Goal: Check status: Check status

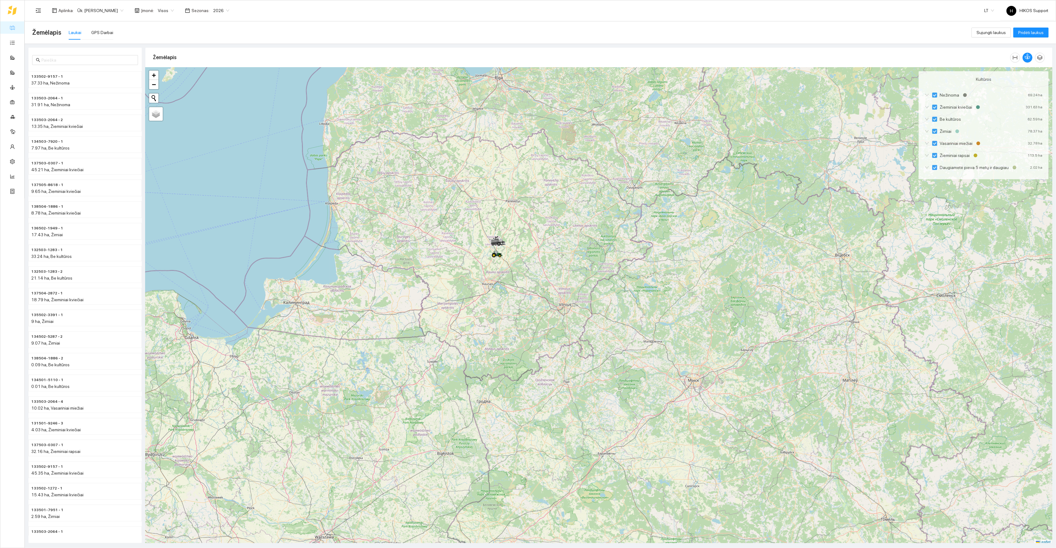
scroll to position [2, 0]
click at [114, 12] on span "Ūk. [PERSON_NAME]" at bounding box center [100, 10] width 46 height 9
click at [102, 70] on div "[PERSON_NAME] aplinka" at bounding box center [107, 70] width 60 height 7
click at [573, 317] on icon at bounding box center [574, 317] width 3 height 3
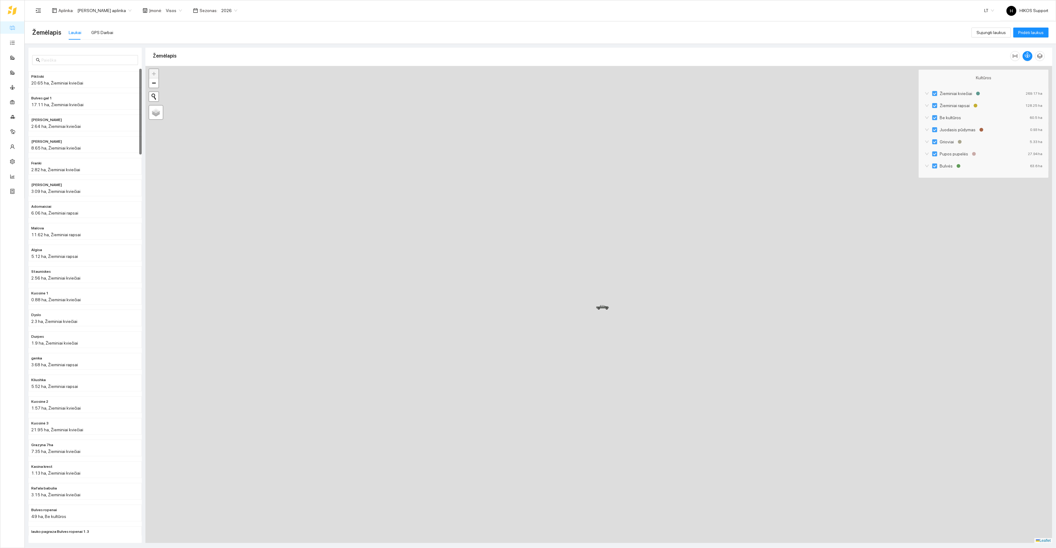
click at [573, 317] on div at bounding box center [598, 304] width 907 height 477
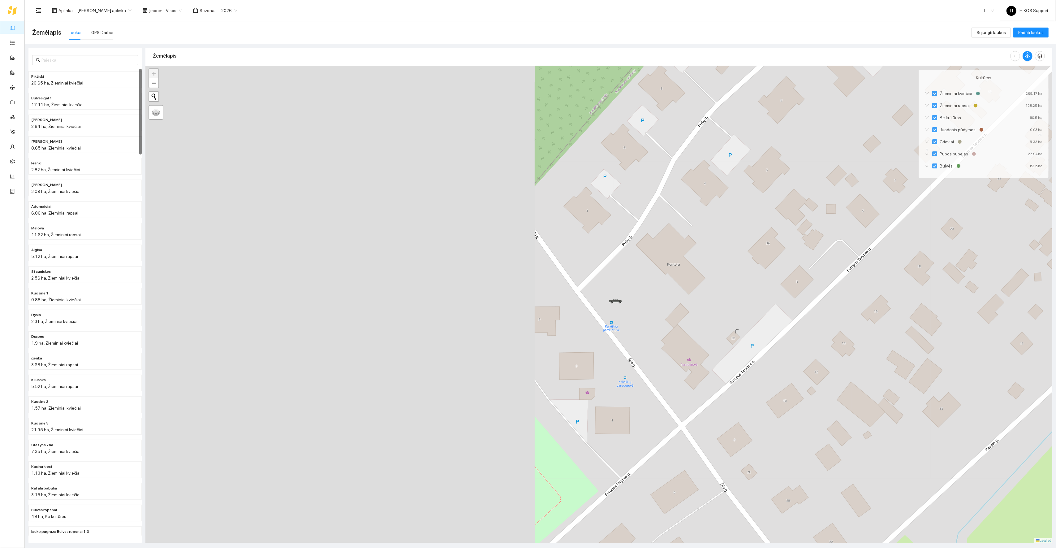
drag, startPoint x: 654, startPoint y: 319, endPoint x: 531, endPoint y: 313, distance: 122.7
click at [531, 313] on div at bounding box center [598, 304] width 907 height 477
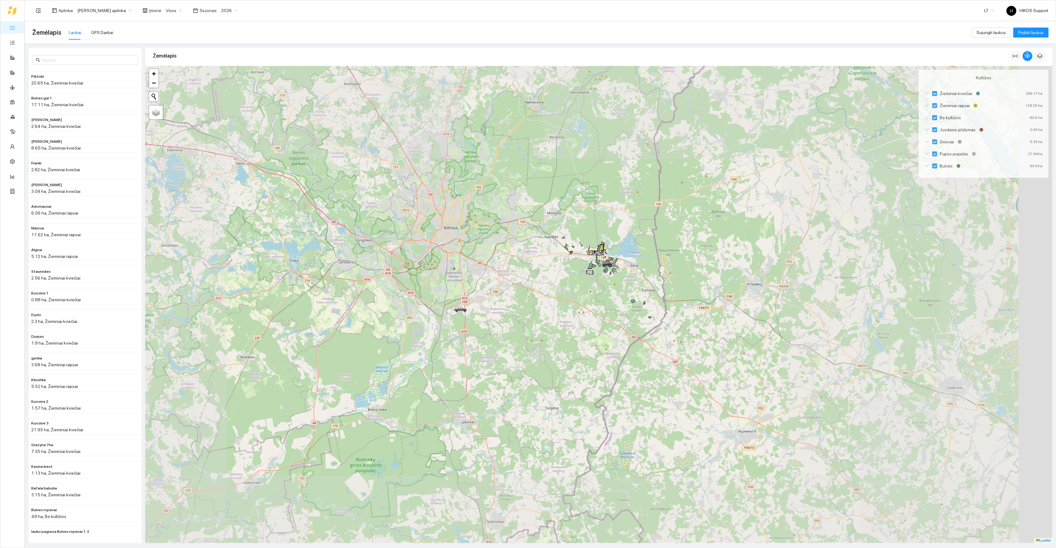
drag, startPoint x: 637, startPoint y: 368, endPoint x: 509, endPoint y: 360, distance: 128.1
click at [509, 360] on div at bounding box center [598, 304] width 907 height 477
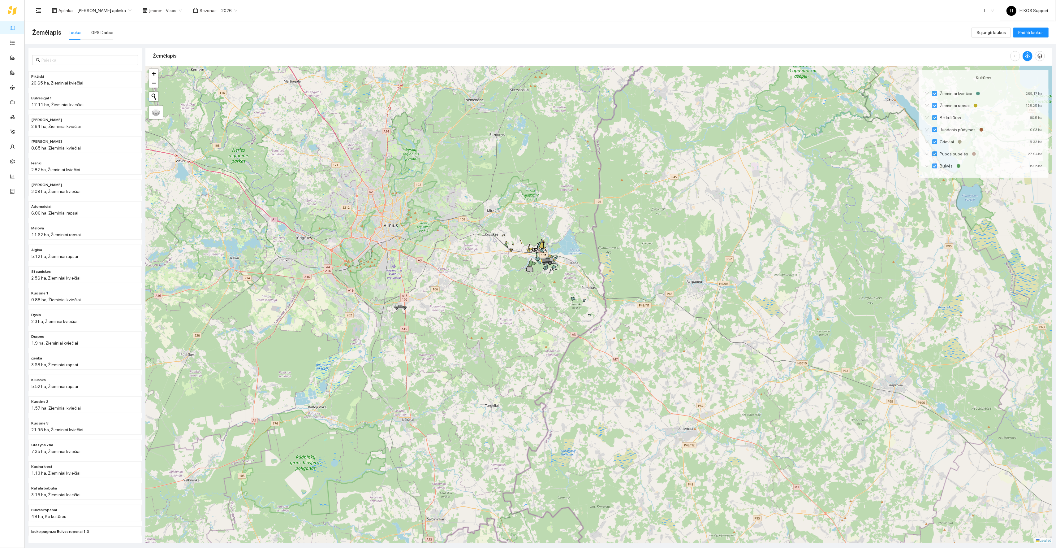
click at [571, 292] on div at bounding box center [598, 304] width 907 height 477
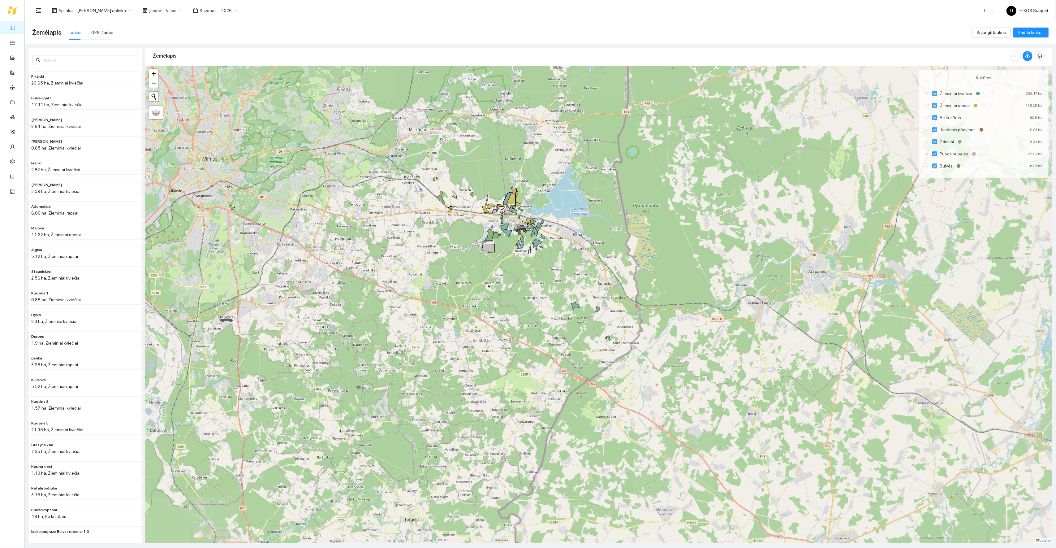
click at [575, 266] on div at bounding box center [598, 304] width 907 height 477
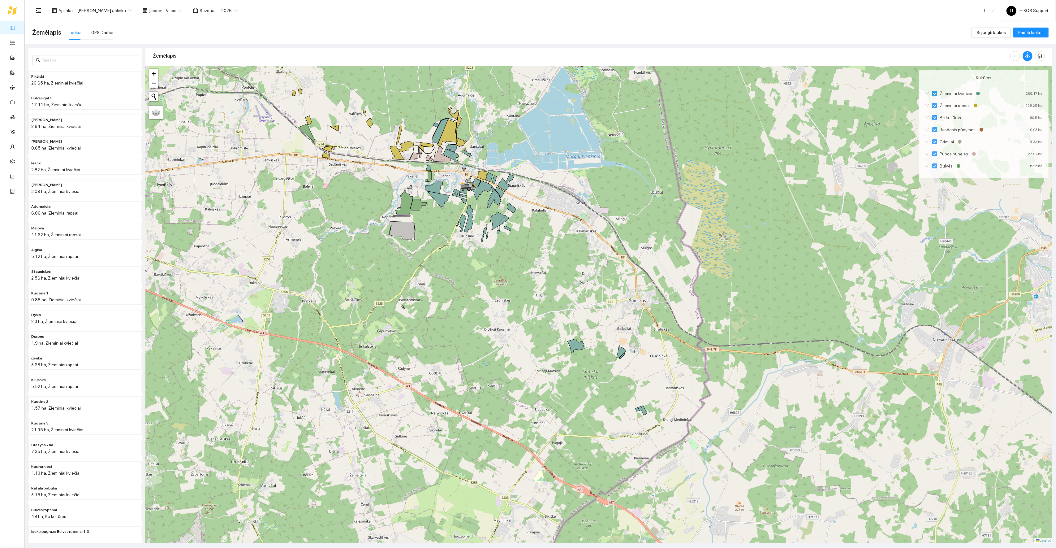
click at [526, 229] on div at bounding box center [598, 304] width 907 height 477
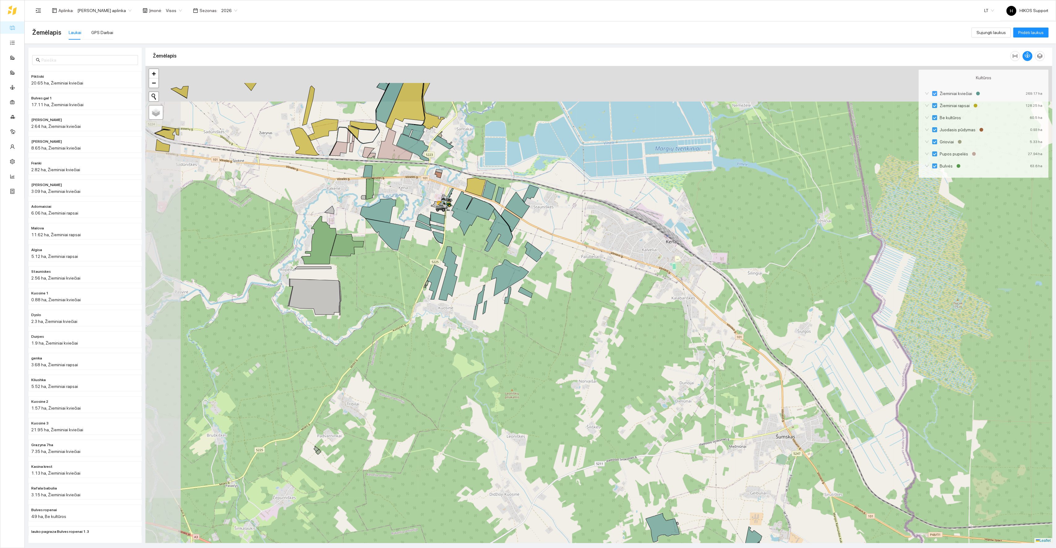
drag, startPoint x: 509, startPoint y: 179, endPoint x: 546, endPoint y: 244, distance: 75.0
click at [546, 244] on div at bounding box center [598, 304] width 907 height 477
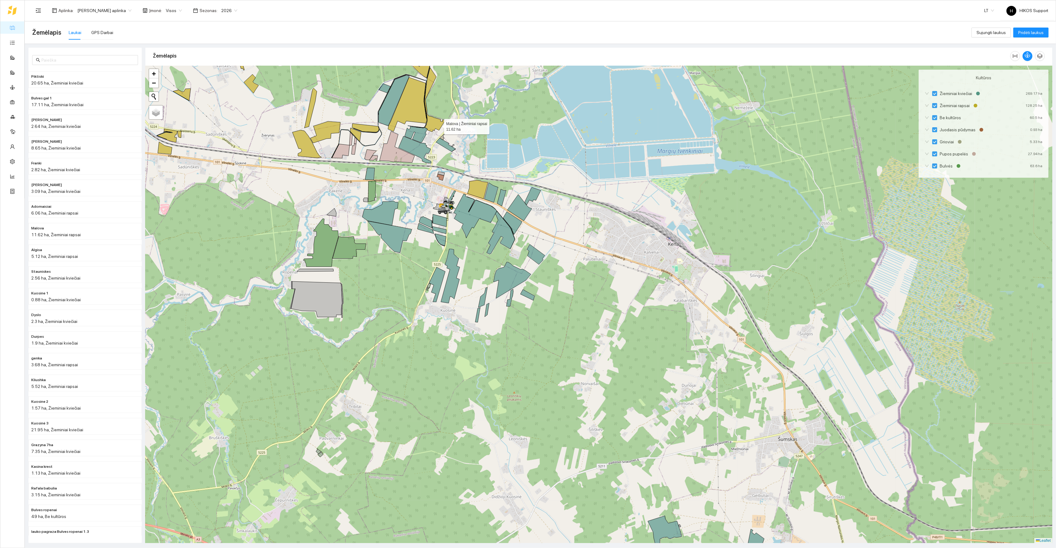
drag, startPoint x: 439, startPoint y: 125, endPoint x: 487, endPoint y: 194, distance: 84.3
click at [447, 132] on icon at bounding box center [436, 99] width 22 height 64
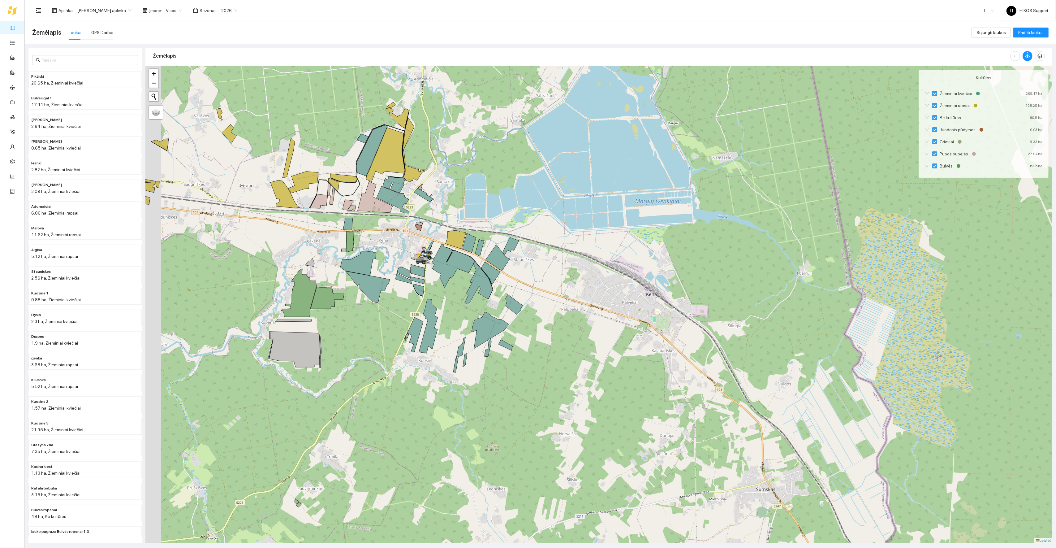
drag, startPoint x: 350, startPoint y: 403, endPoint x: 413, endPoint y: 313, distance: 110.2
click at [416, 313] on div at bounding box center [598, 304] width 907 height 477
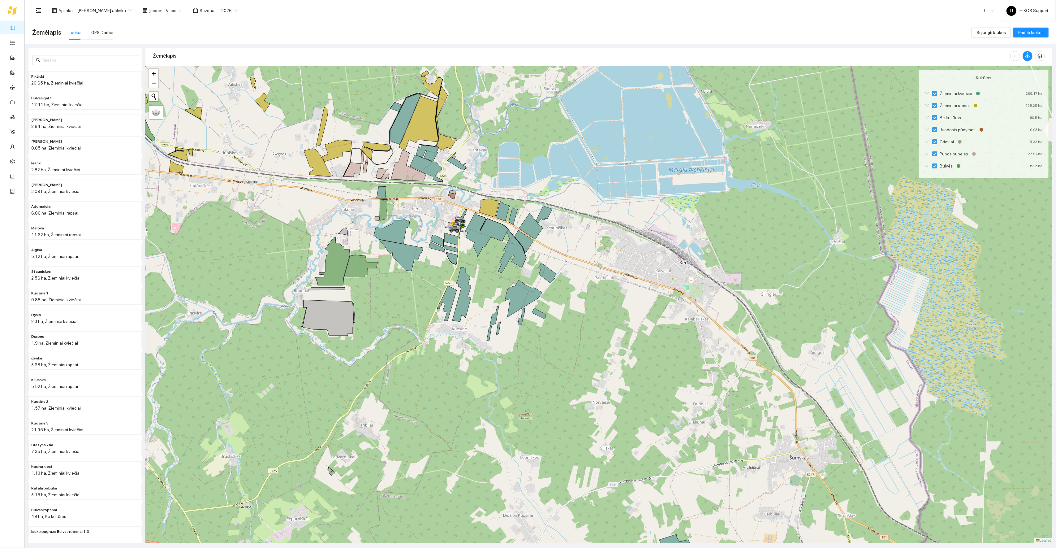
drag, startPoint x: 432, startPoint y: 328, endPoint x: 427, endPoint y: 332, distance: 6.2
click at [427, 332] on div at bounding box center [598, 304] width 907 height 477
click at [426, 332] on div at bounding box center [598, 304] width 907 height 477
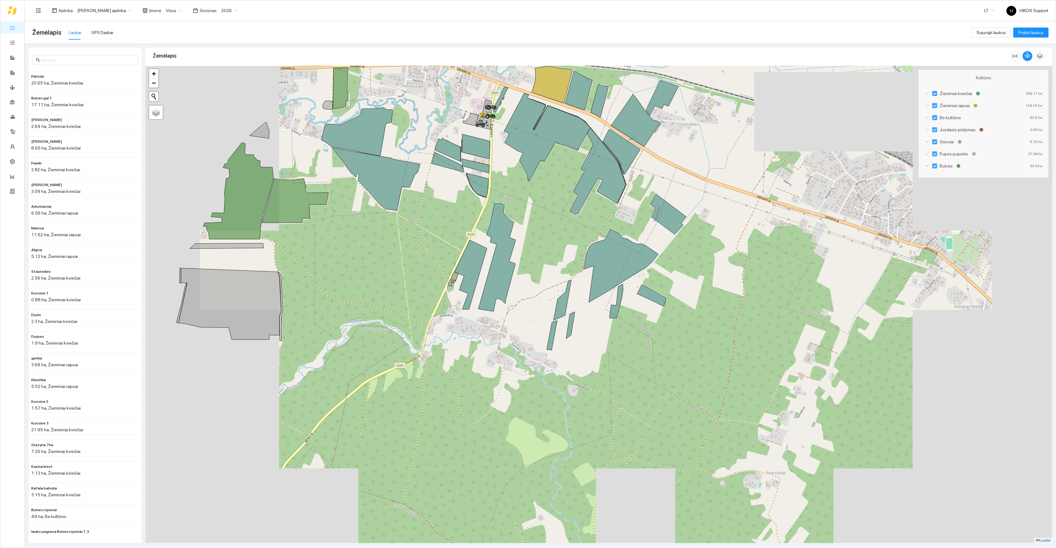
click at [509, 314] on div at bounding box center [598, 304] width 907 height 477
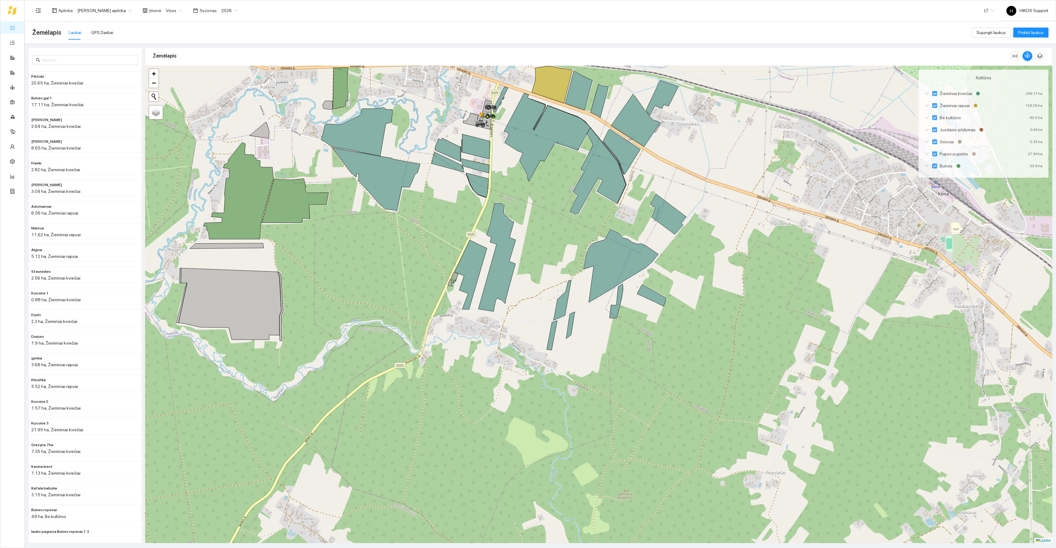
click at [509, 314] on div at bounding box center [598, 304] width 907 height 477
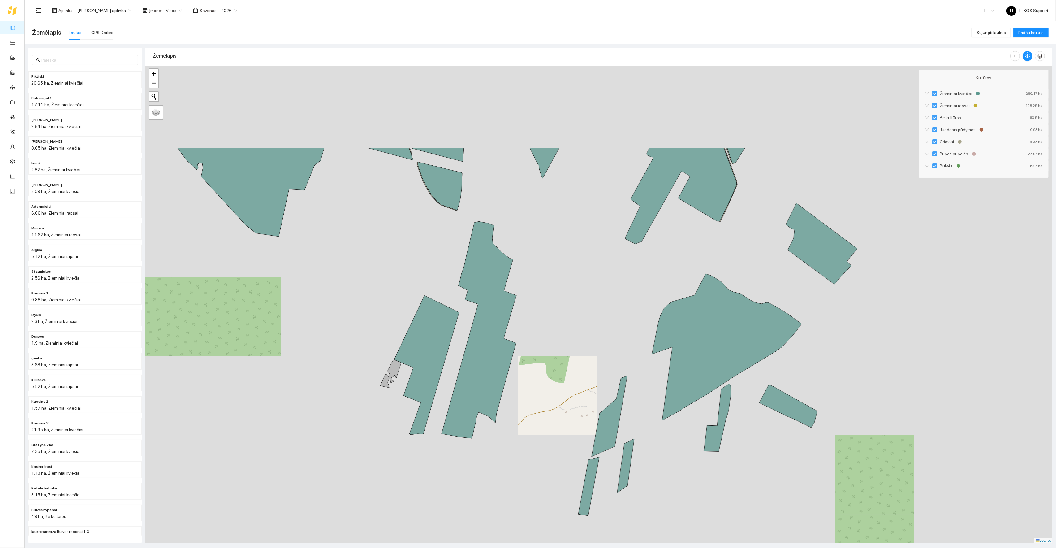
drag, startPoint x: 449, startPoint y: 130, endPoint x: 439, endPoint y: 306, distance: 175.7
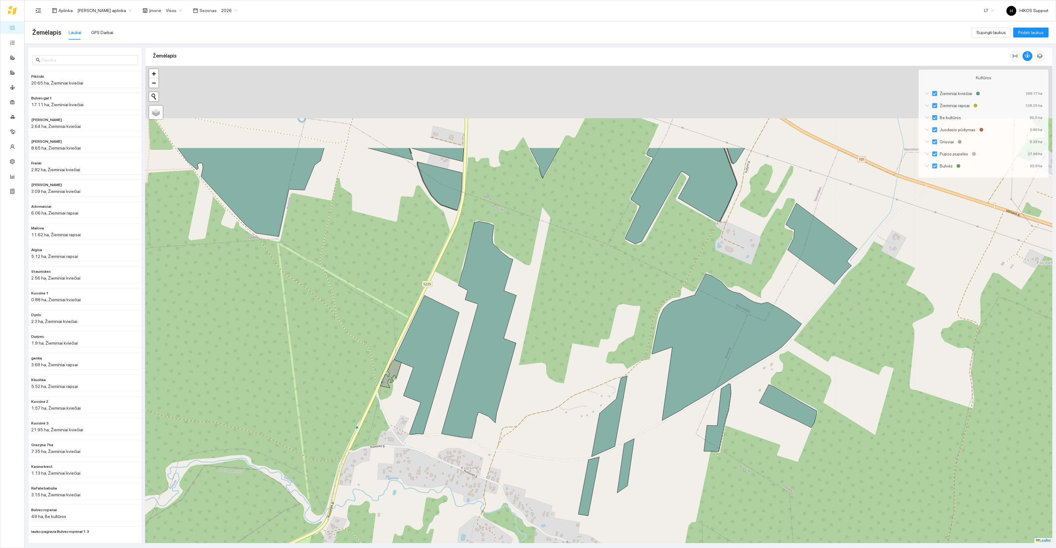
click at [439, 306] on div at bounding box center [598, 304] width 907 height 477
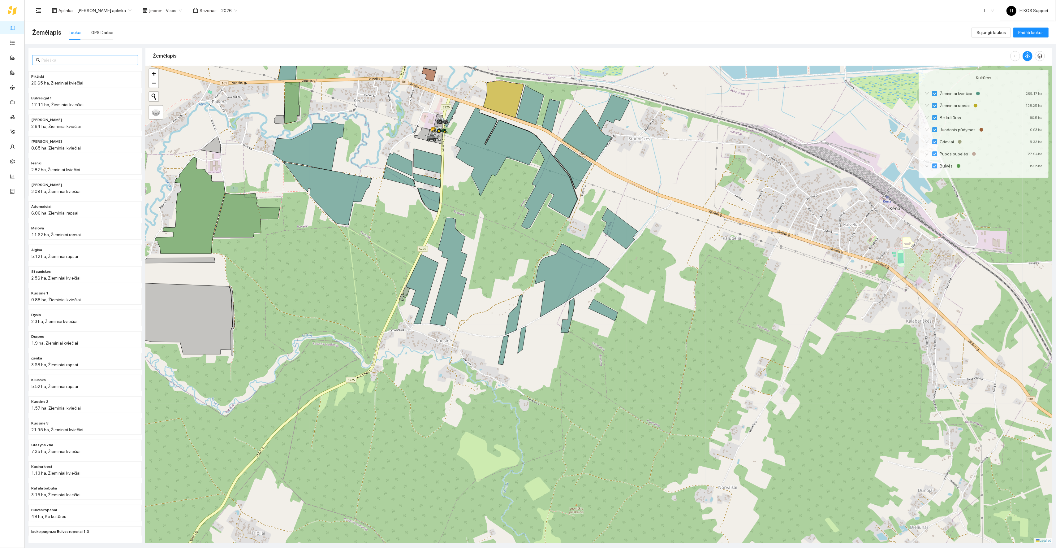
click at [67, 58] on input "text" at bounding box center [87, 60] width 93 height 7
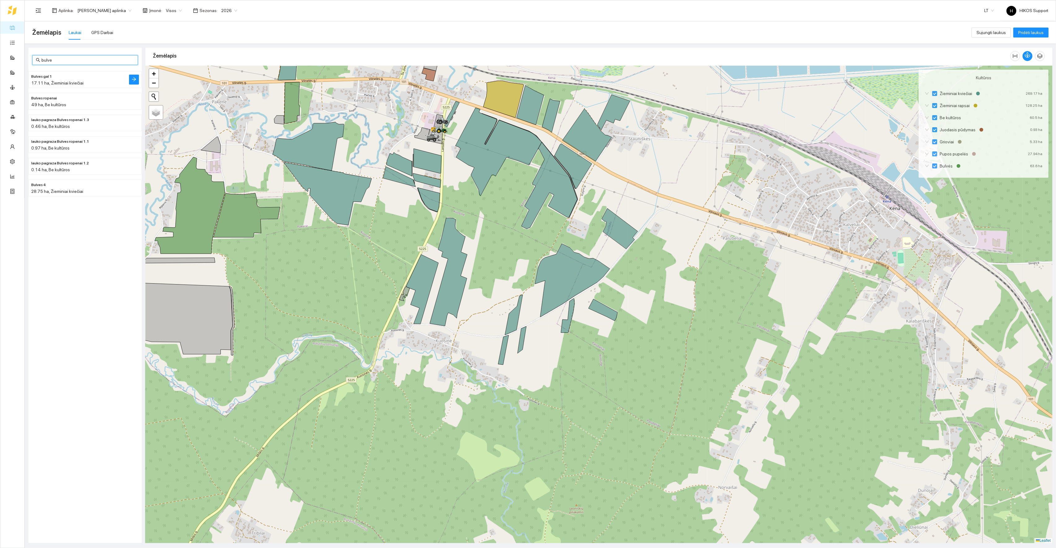
type input "bulve"
click at [82, 79] on h4 "Bulves gal 1" at bounding box center [72, 76] width 83 height 7
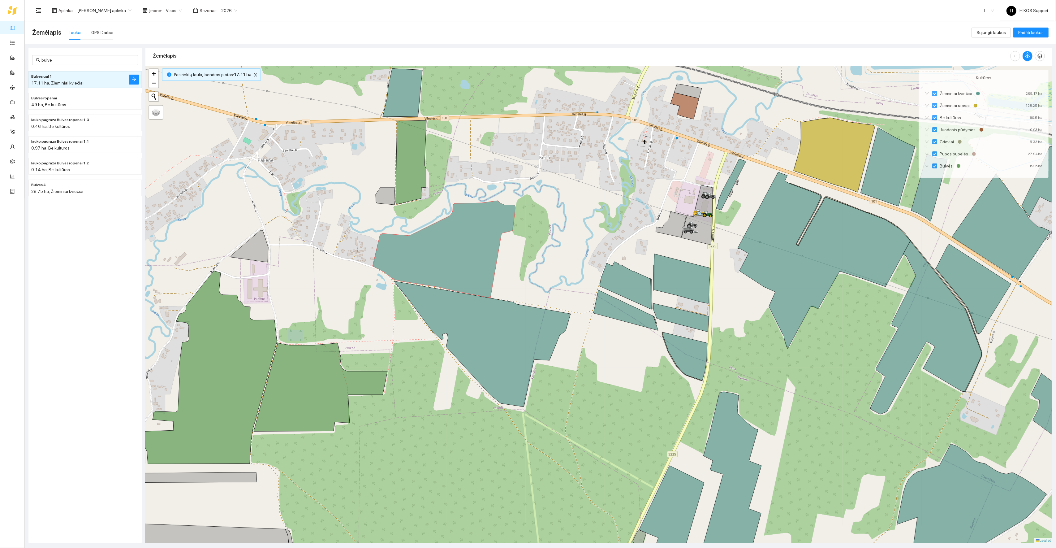
drag, startPoint x: 584, startPoint y: 284, endPoint x: 532, endPoint y: 267, distance: 55.1
click at [532, 267] on div at bounding box center [598, 304] width 907 height 477
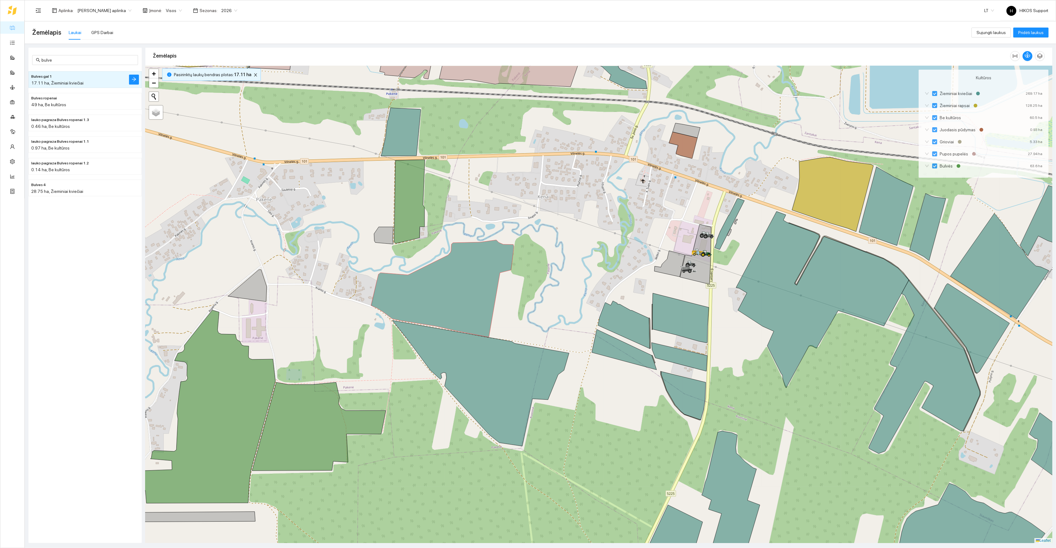
drag, startPoint x: 546, startPoint y: 327, endPoint x: 467, endPoint y: 325, distance: 78.6
click at [467, 325] on div at bounding box center [598, 304] width 907 height 477
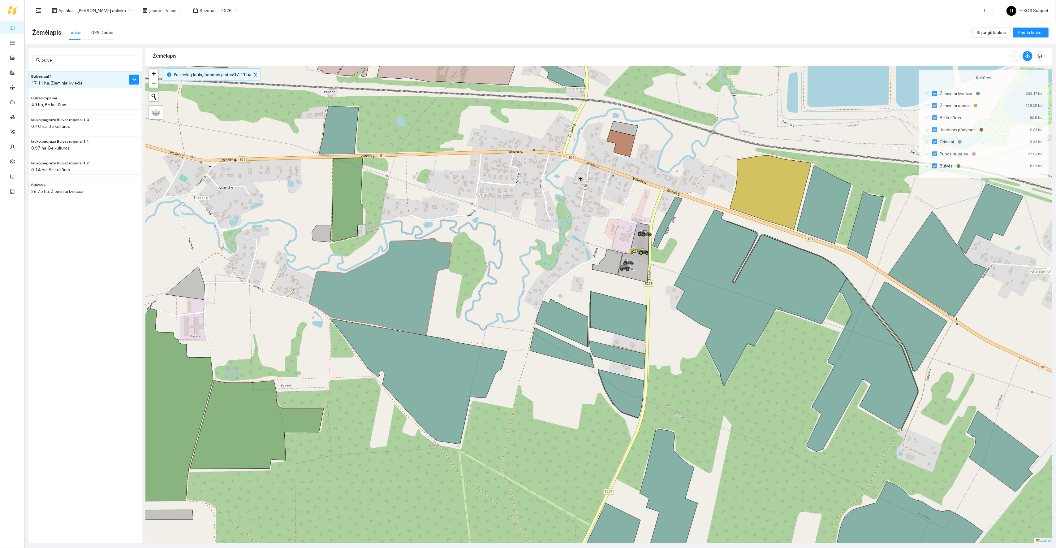
drag, startPoint x: 458, startPoint y: 322, endPoint x: 458, endPoint y: 309, distance: 13.0
click at [458, 309] on div at bounding box center [598, 304] width 907 height 477
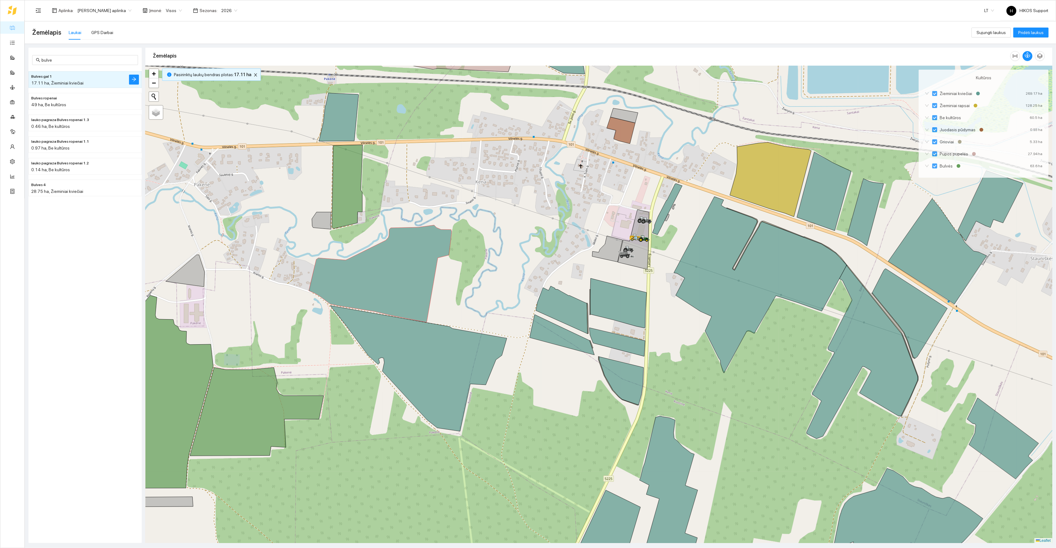
click at [463, 308] on div at bounding box center [598, 304] width 907 height 477
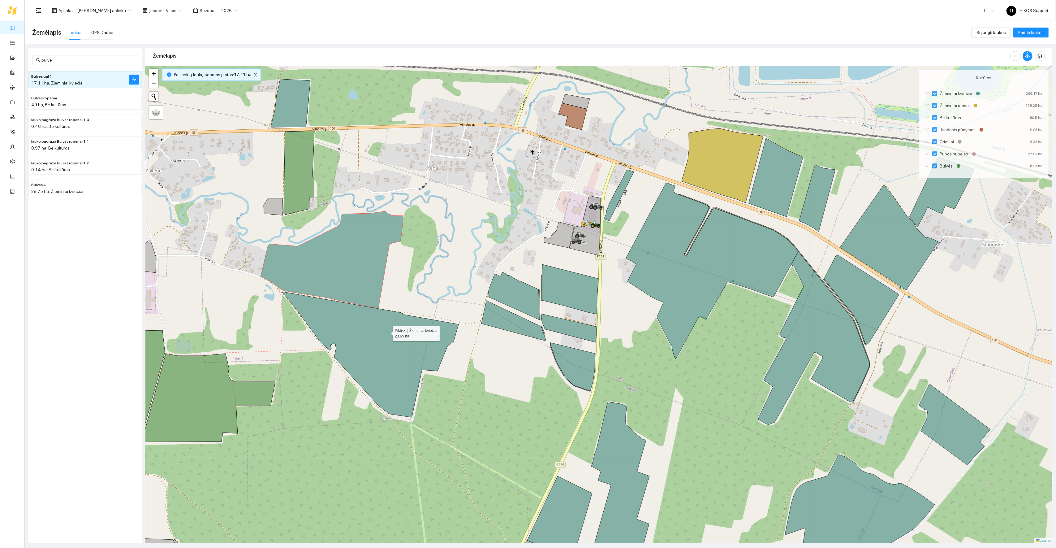
click at [387, 332] on icon at bounding box center [370, 355] width 177 height 126
click at [229, 10] on span "2026" at bounding box center [229, 10] width 16 height 9
click at [223, 93] on div "2027" at bounding box center [223, 92] width 16 height 7
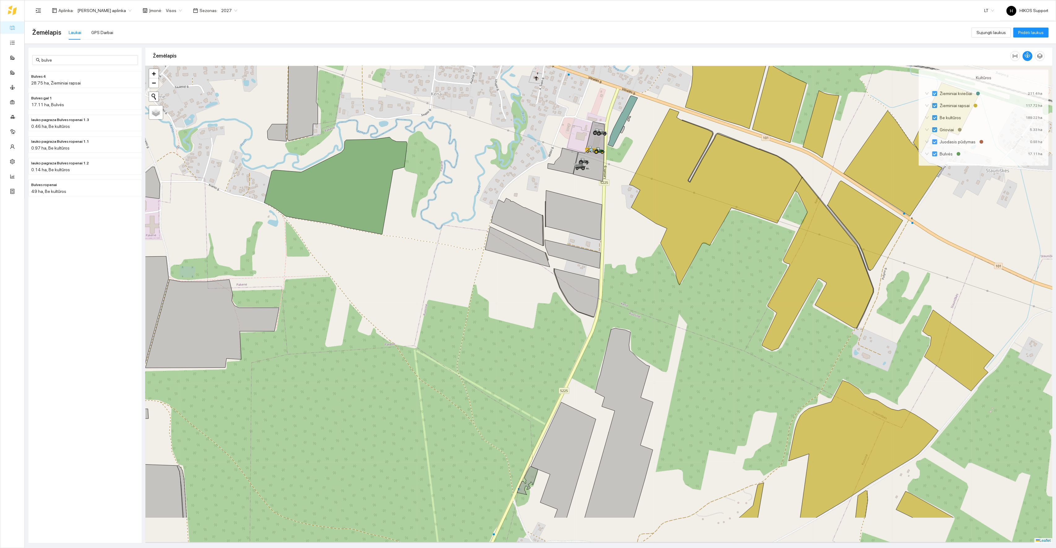
drag, startPoint x: 379, startPoint y: 347, endPoint x: 383, endPoint y: 272, distance: 74.7
click at [383, 272] on div at bounding box center [598, 304] width 907 height 477
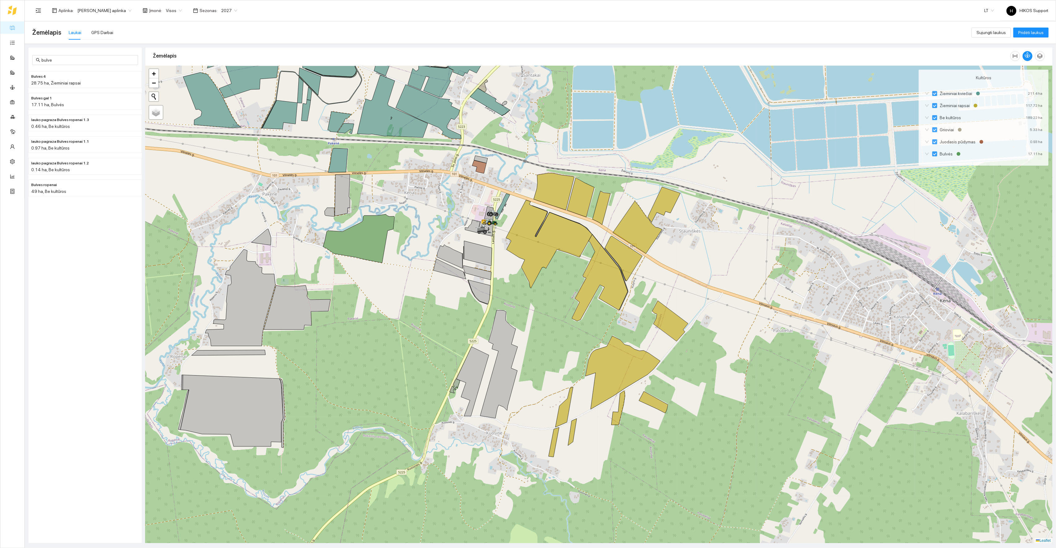
drag, startPoint x: 427, startPoint y: 291, endPoint x: 409, endPoint y: 329, distance: 41.7
click at [409, 329] on div at bounding box center [598, 304] width 907 height 477
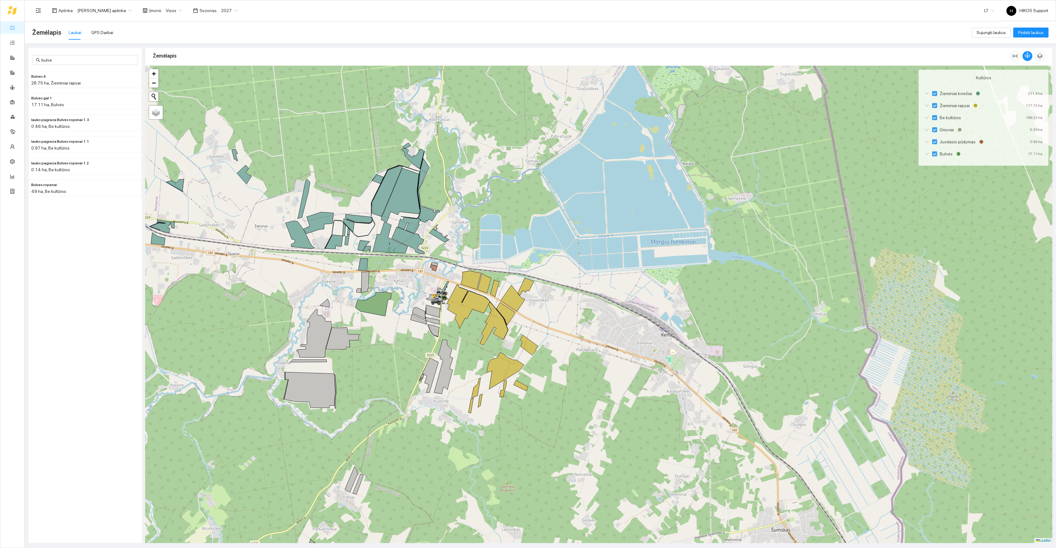
click at [391, 335] on div at bounding box center [598, 304] width 907 height 477
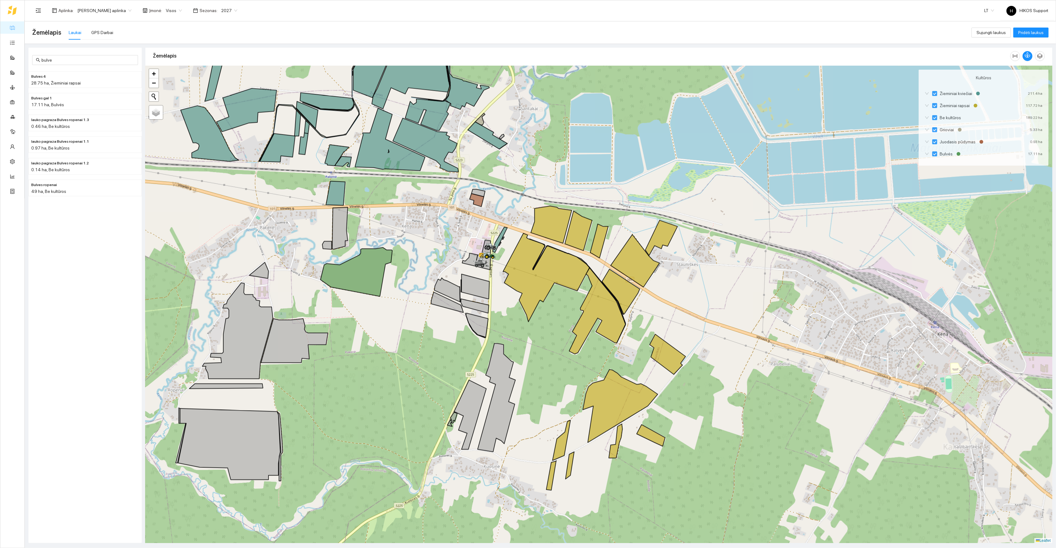
click at [393, 323] on div at bounding box center [598, 304] width 907 height 477
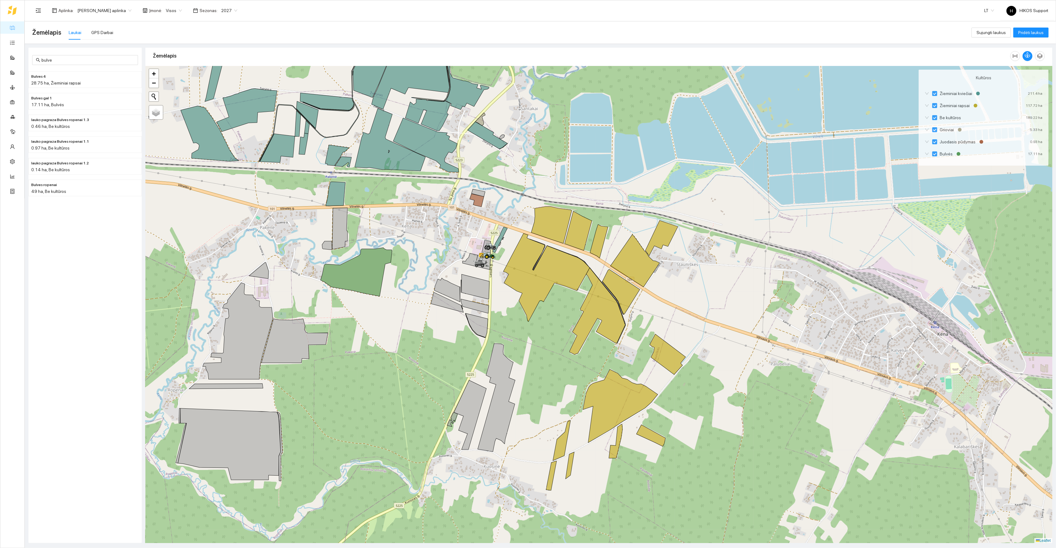
click at [393, 323] on div at bounding box center [598, 304] width 907 height 477
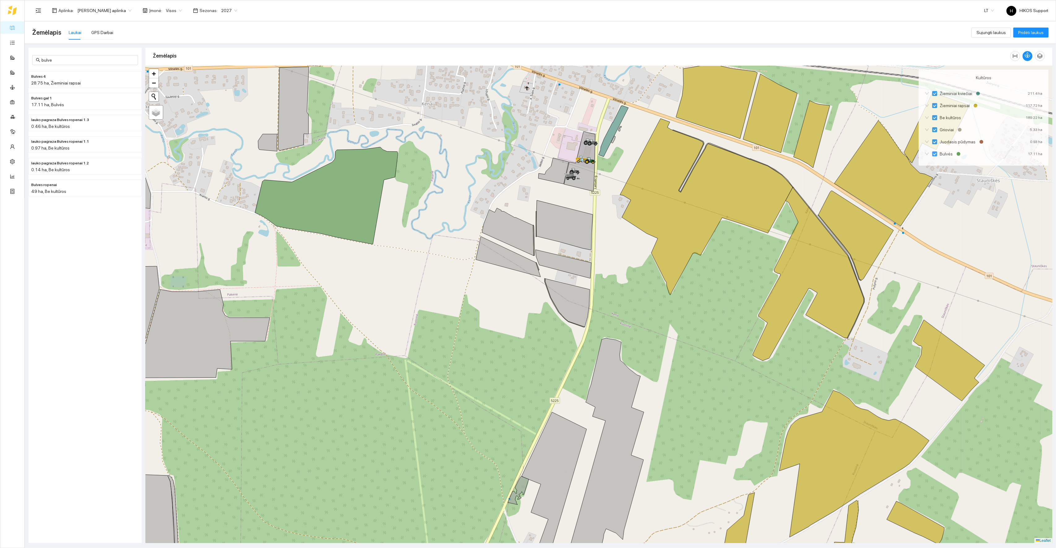
drag, startPoint x: 371, startPoint y: 251, endPoint x: 378, endPoint y: 222, distance: 30.6
click at [378, 222] on div at bounding box center [598, 304] width 907 height 477
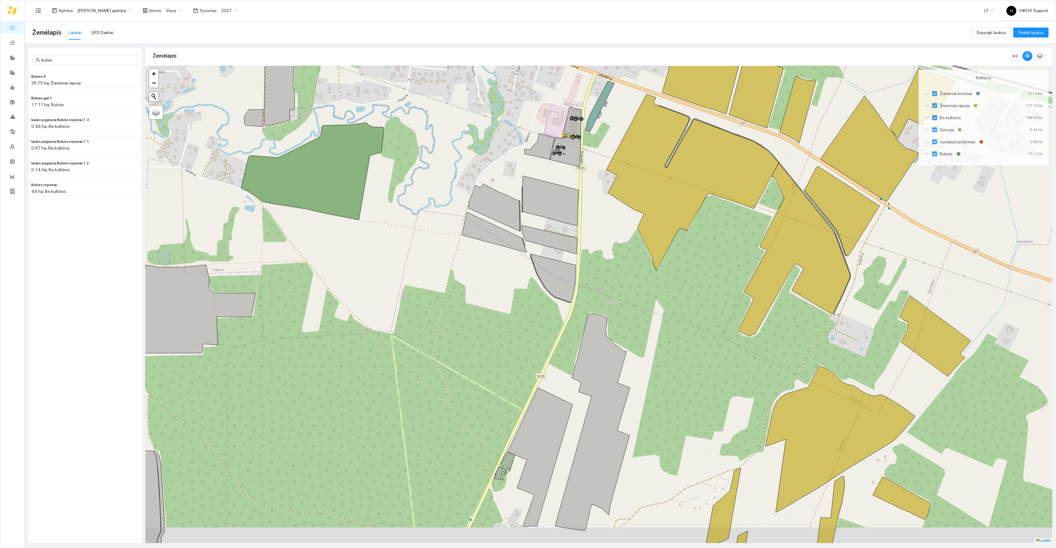
drag, startPoint x: 409, startPoint y: 324, endPoint x: 386, endPoint y: 292, distance: 39.4
click at [386, 292] on div at bounding box center [598, 304] width 907 height 477
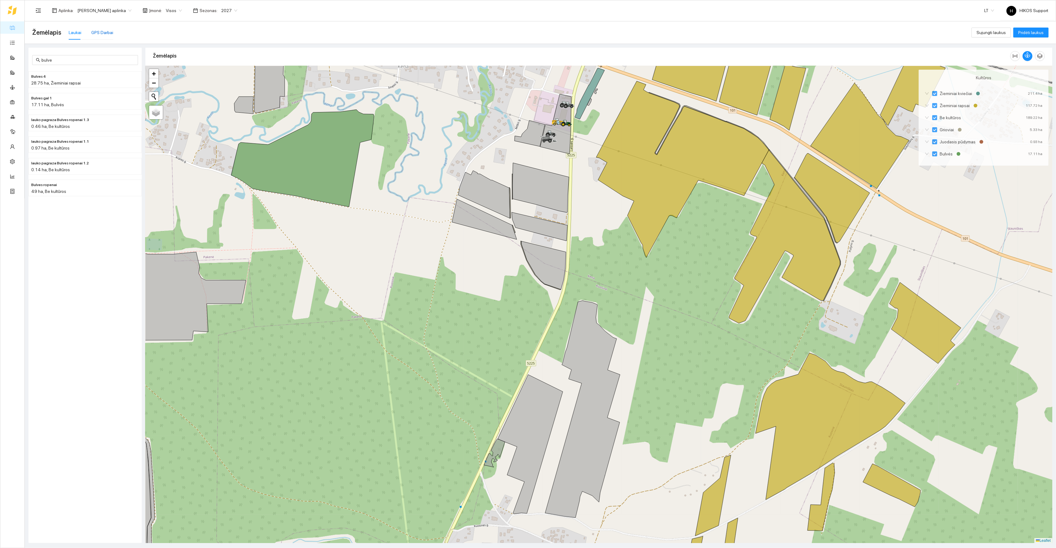
click at [103, 34] on div "GPS Darbai" at bounding box center [102, 32] width 22 height 7
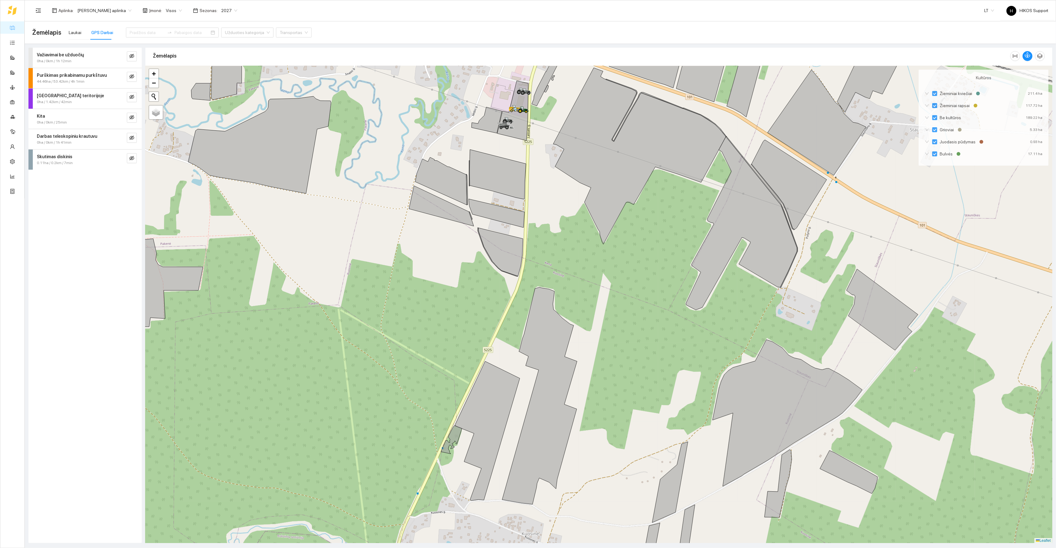
drag, startPoint x: 412, startPoint y: 314, endPoint x: 355, endPoint y: 297, distance: 58.9
click at [355, 297] on div at bounding box center [598, 304] width 907 height 477
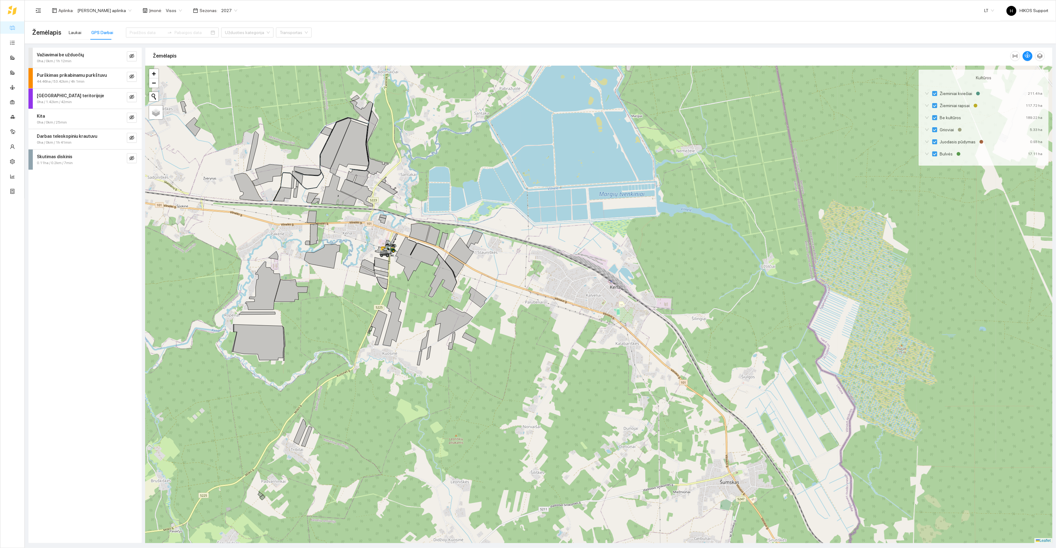
click at [335, 284] on div at bounding box center [598, 304] width 907 height 477
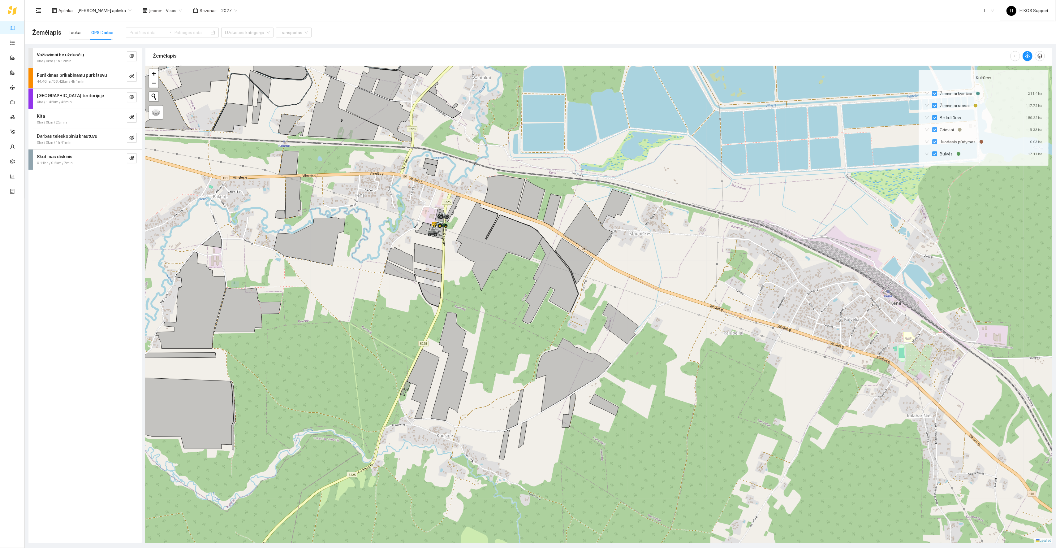
drag, startPoint x: 343, startPoint y: 278, endPoint x: 340, endPoint y: 320, distance: 41.6
click at [340, 320] on div at bounding box center [598, 304] width 907 height 477
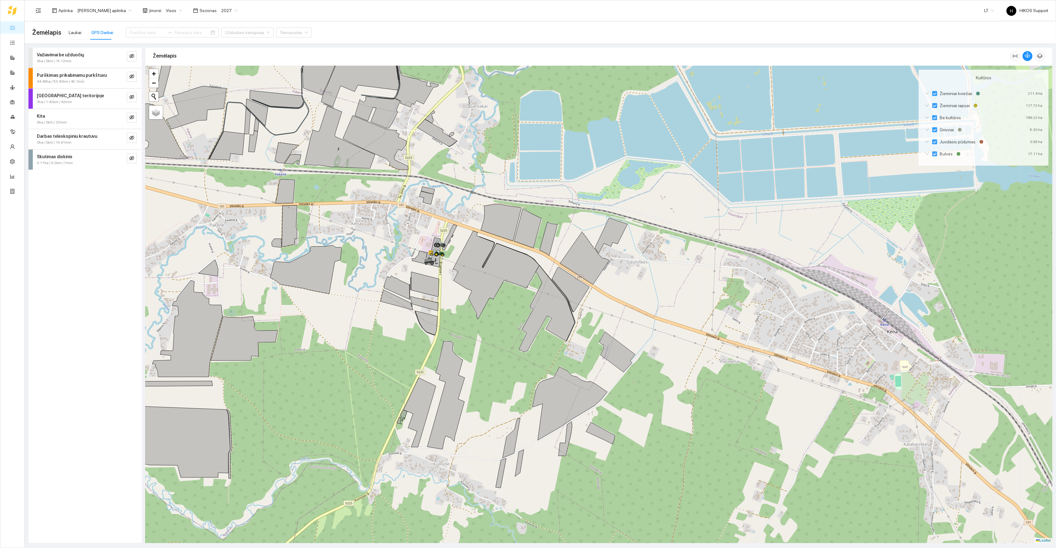
click at [337, 324] on div at bounding box center [598, 304] width 907 height 477
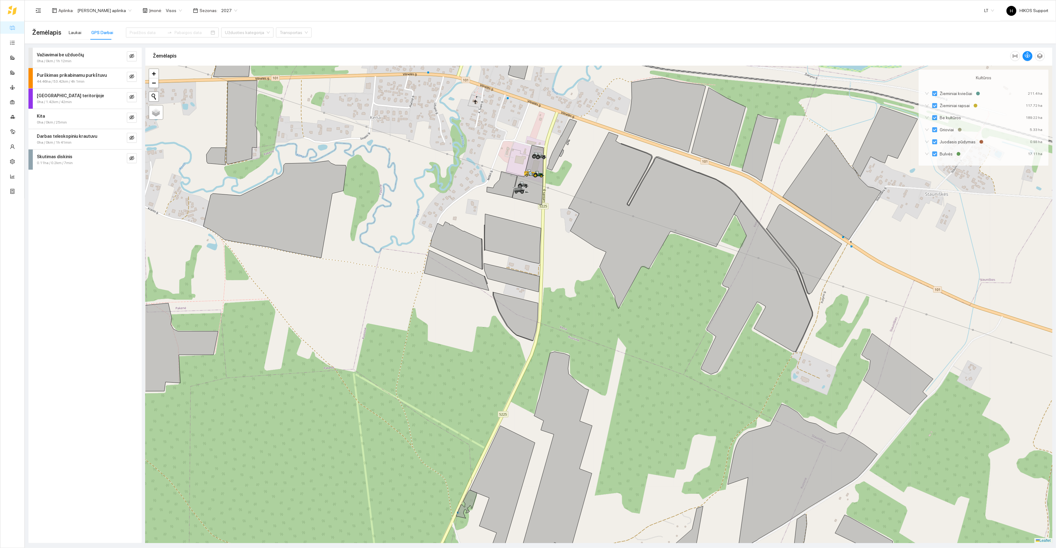
drag, startPoint x: 334, startPoint y: 321, endPoint x: 334, endPoint y: 265, distance: 56.3
click at [334, 265] on div at bounding box center [598, 304] width 907 height 477
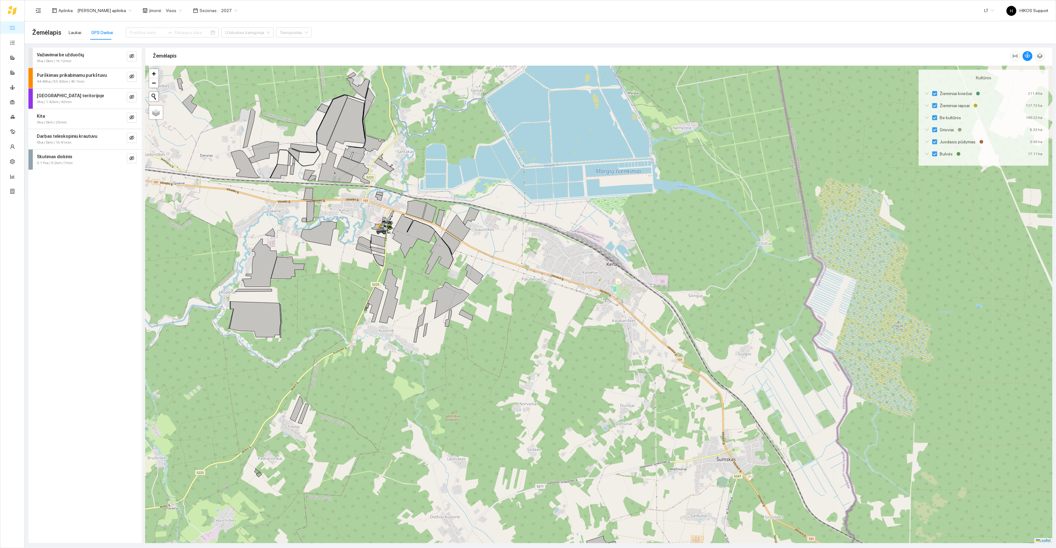
click at [337, 259] on div at bounding box center [598, 304] width 907 height 477
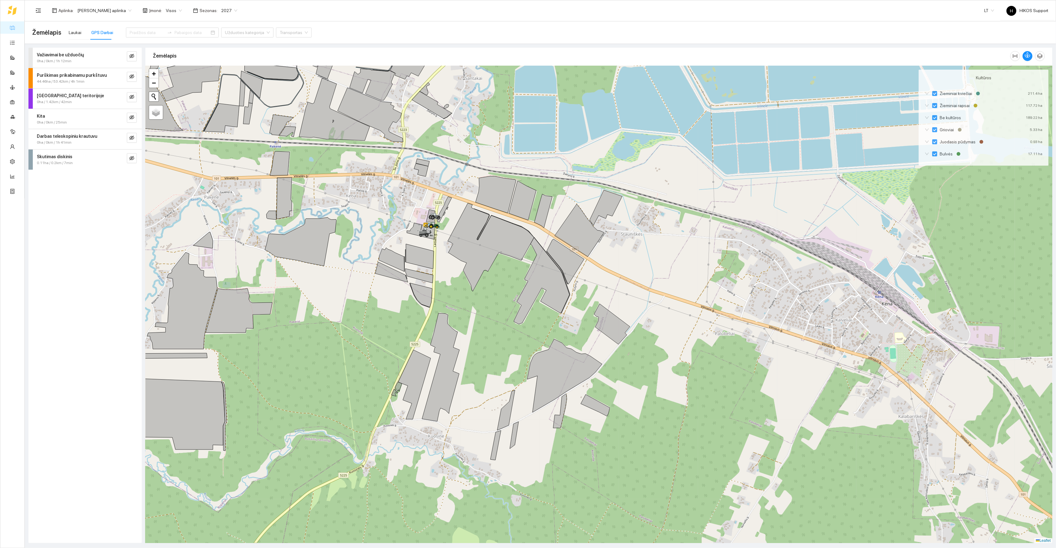
drag, startPoint x: 313, startPoint y: 236, endPoint x: 313, endPoint y: 272, distance: 35.9
click at [313, 272] on div at bounding box center [598, 304] width 907 height 477
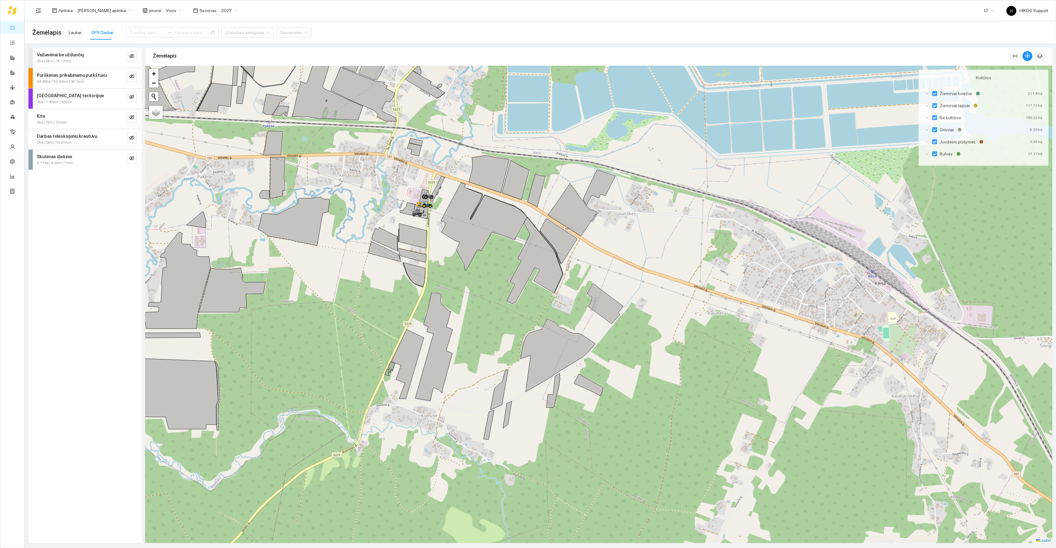
drag, startPoint x: 351, startPoint y: 275, endPoint x: 376, endPoint y: 301, distance: 36.1
click at [376, 301] on div at bounding box center [598, 304] width 907 height 477
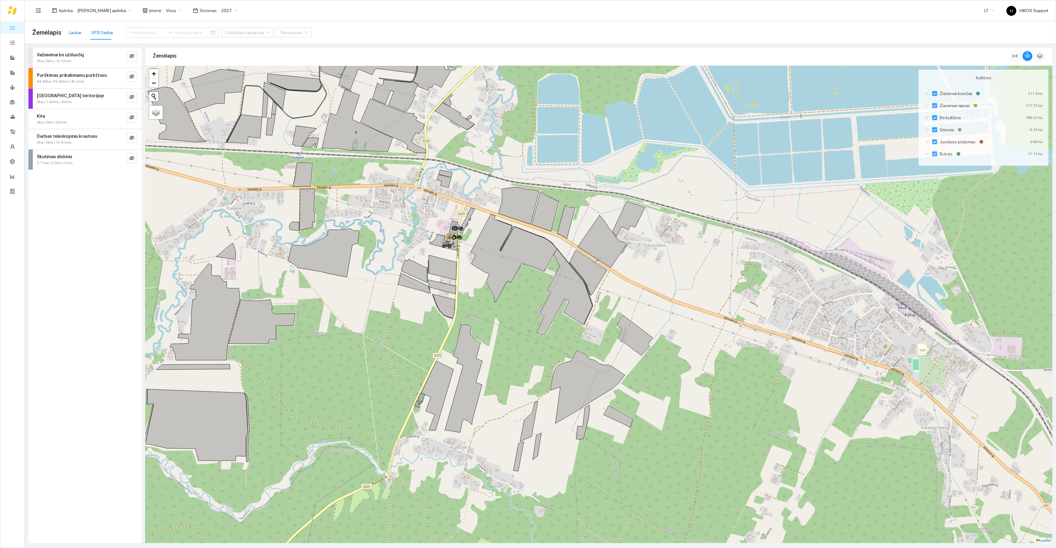
click at [73, 32] on div "Laukai" at bounding box center [75, 32] width 13 height 7
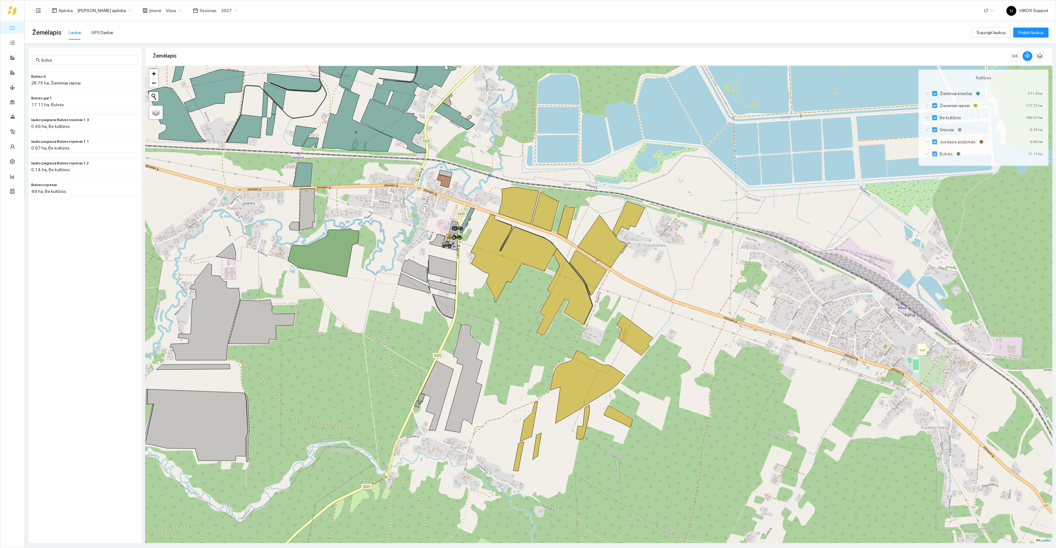
drag, startPoint x: 357, startPoint y: 295, endPoint x: 357, endPoint y: 251, distance: 43.6
click at [357, 251] on div at bounding box center [598, 304] width 907 height 477
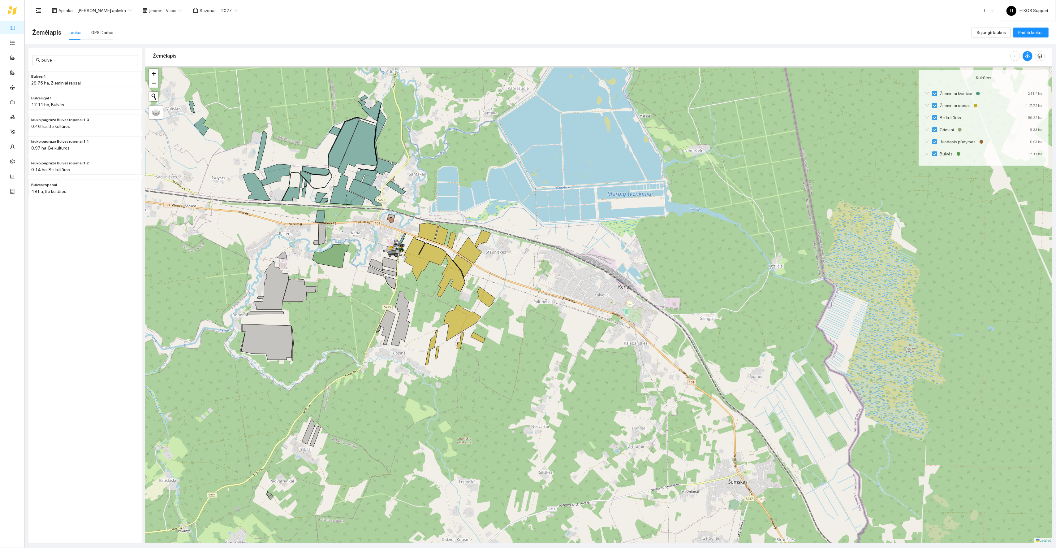
drag, startPoint x: 368, startPoint y: 251, endPoint x: 358, endPoint y: 279, distance: 29.9
click at [358, 279] on div at bounding box center [598, 304] width 907 height 477
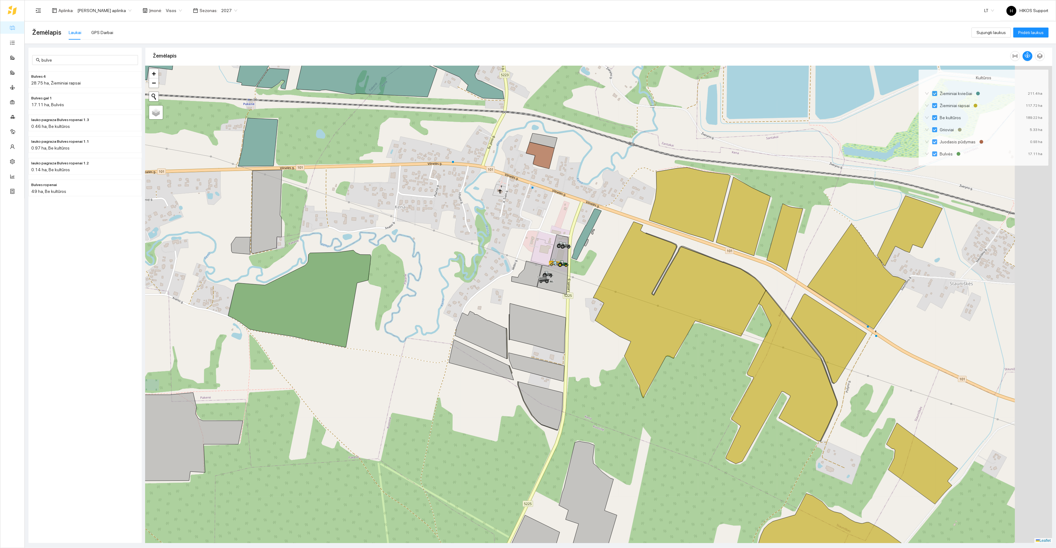
drag, startPoint x: 371, startPoint y: 214, endPoint x: 319, endPoint y: 231, distance: 54.5
click at [319, 231] on div at bounding box center [598, 304] width 907 height 477
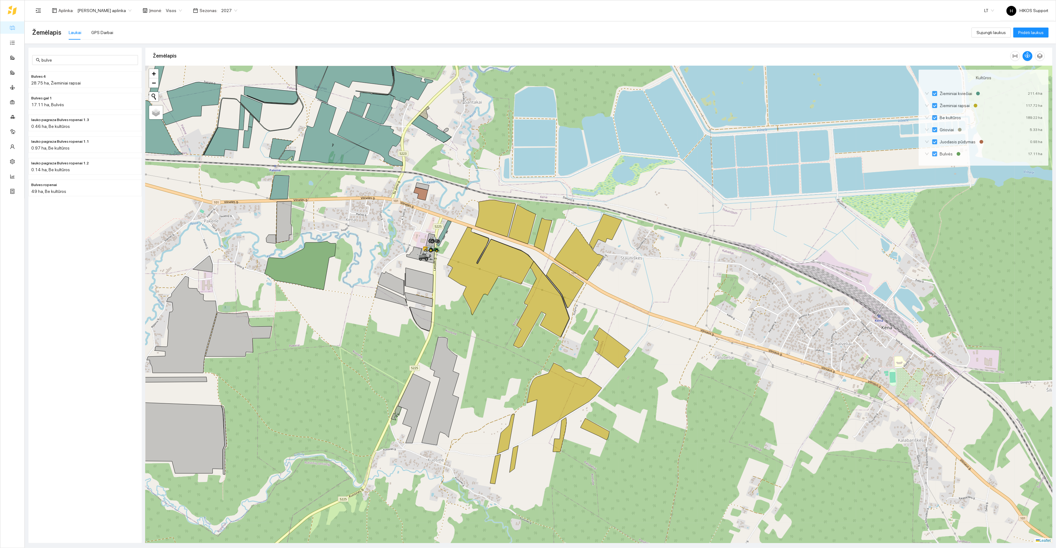
drag, startPoint x: 328, startPoint y: 221, endPoint x: 407, endPoint y: 278, distance: 96.7
click at [407, 277] on div at bounding box center [598, 304] width 907 height 477
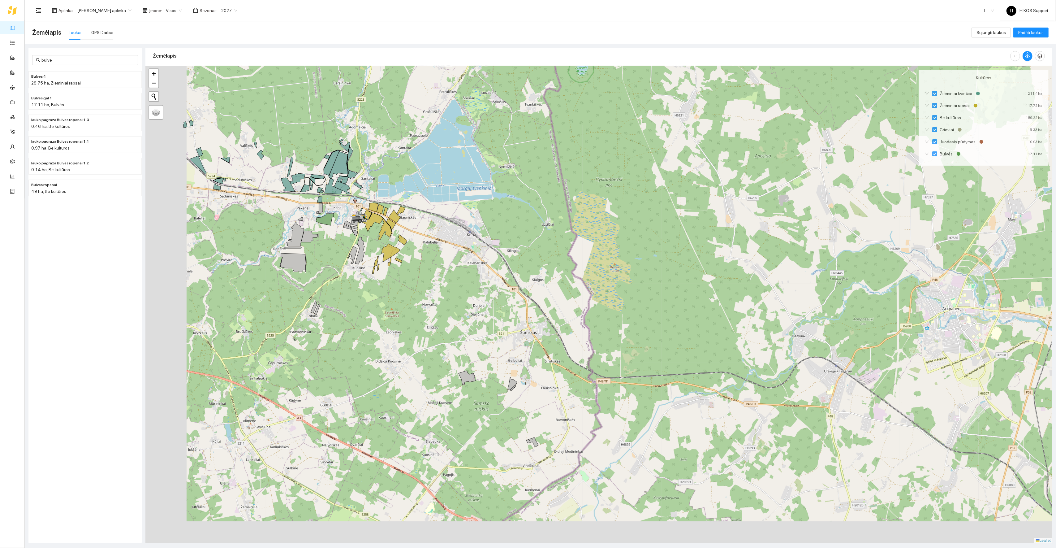
drag, startPoint x: 262, startPoint y: 347, endPoint x: 325, endPoint y: 267, distance: 101.9
click at [325, 267] on div at bounding box center [598, 304] width 907 height 477
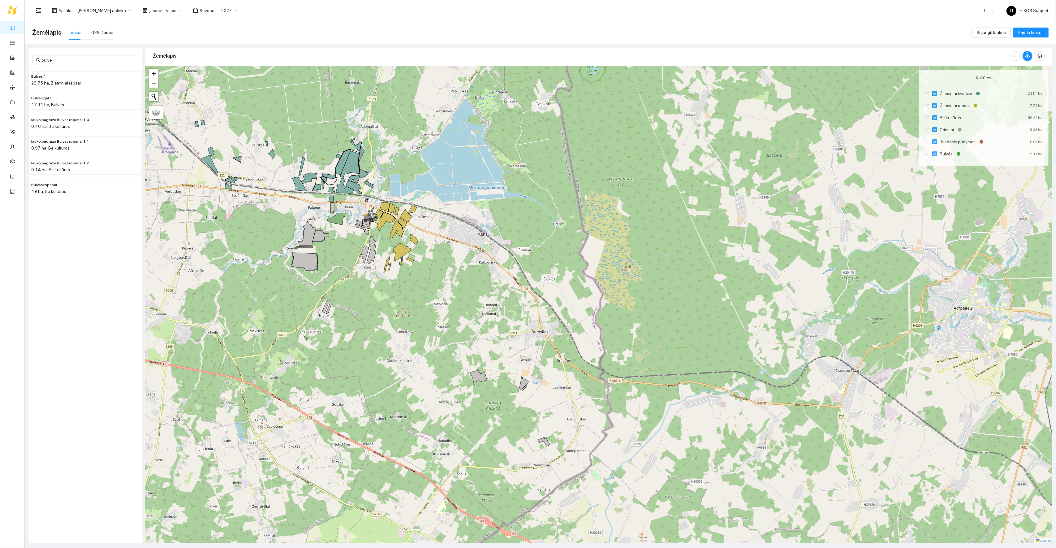
click at [333, 242] on div at bounding box center [598, 304] width 907 height 477
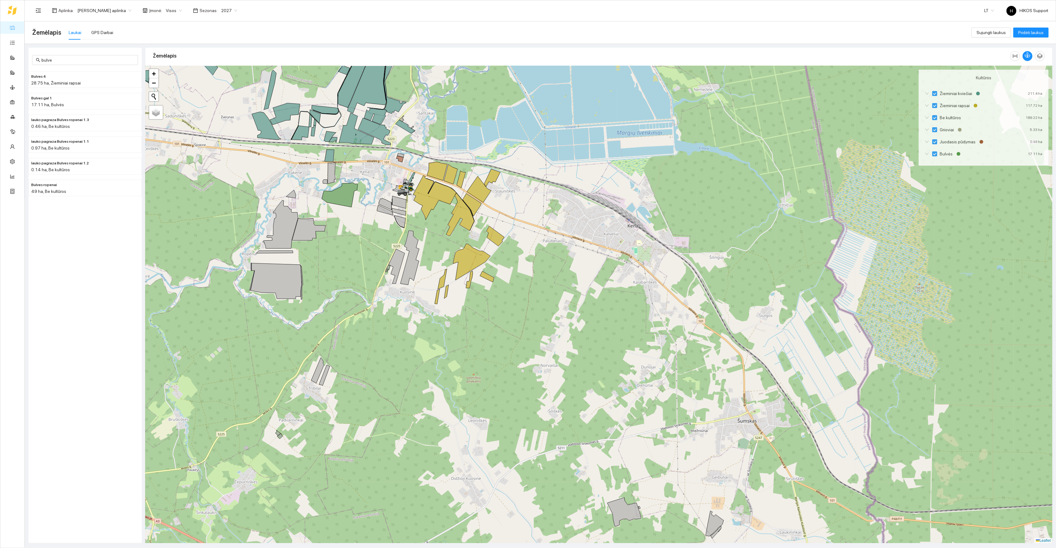
click at [352, 224] on div at bounding box center [598, 304] width 907 height 477
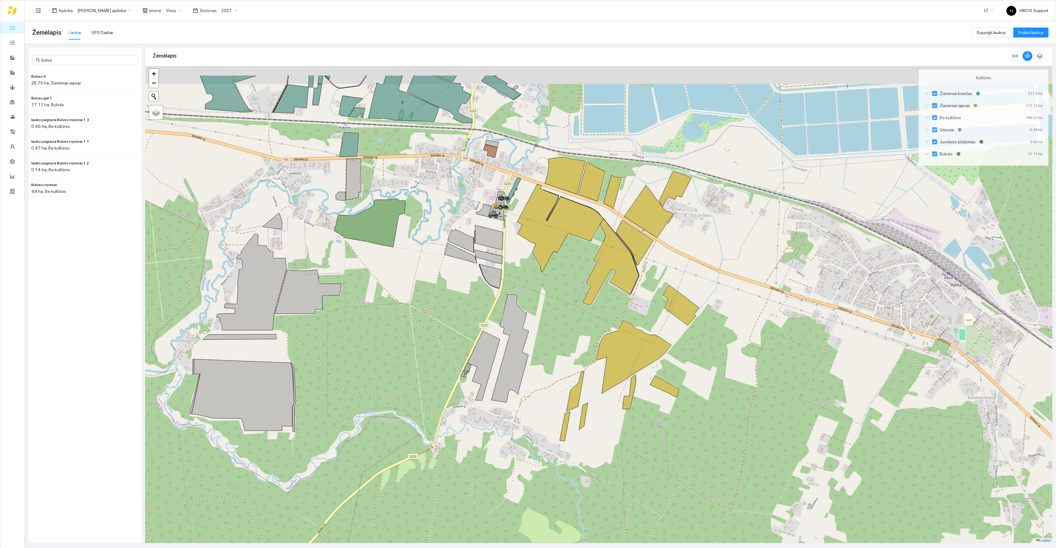
drag, startPoint x: 309, startPoint y: 188, endPoint x: 375, endPoint y: 276, distance: 110.4
click at [375, 276] on div at bounding box center [598, 304] width 907 height 477
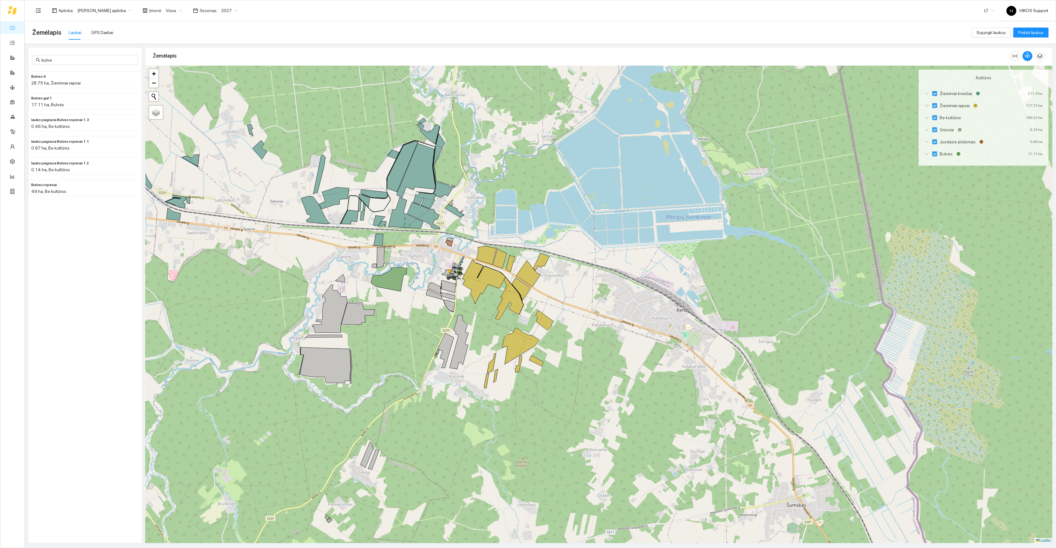
drag, startPoint x: 412, startPoint y: 299, endPoint x: 410, endPoint y: 326, distance: 26.4
click at [412, 326] on div at bounding box center [598, 304] width 907 height 477
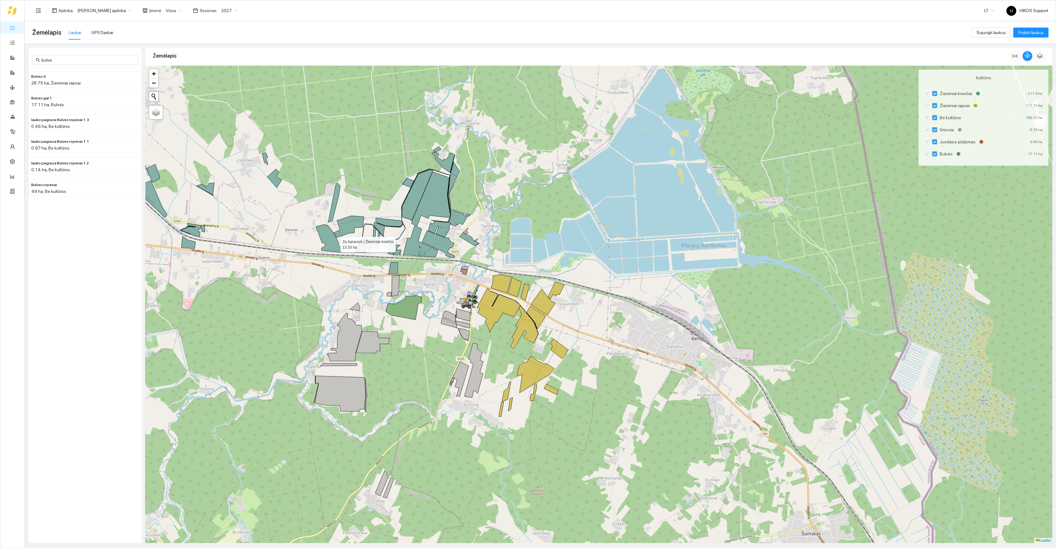
drag, startPoint x: 318, startPoint y: 243, endPoint x: 421, endPoint y: 258, distance: 104.1
click at [345, 252] on icon at bounding box center [330, 238] width 29 height 28
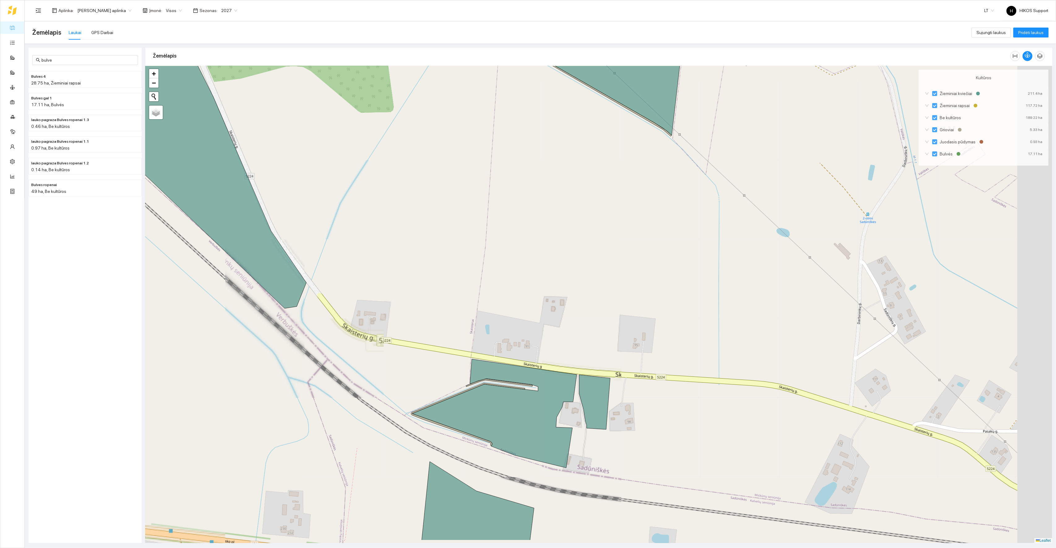
drag, startPoint x: 569, startPoint y: 393, endPoint x: 425, endPoint y: 293, distance: 175.0
click at [425, 293] on div at bounding box center [598, 304] width 907 height 477
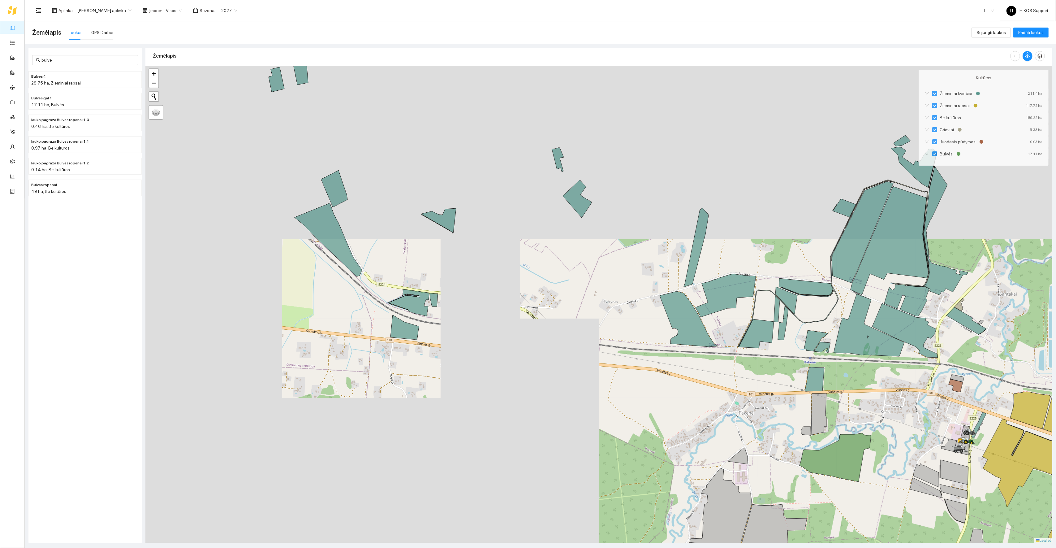
drag, startPoint x: 600, startPoint y: 356, endPoint x: 401, endPoint y: 309, distance: 204.6
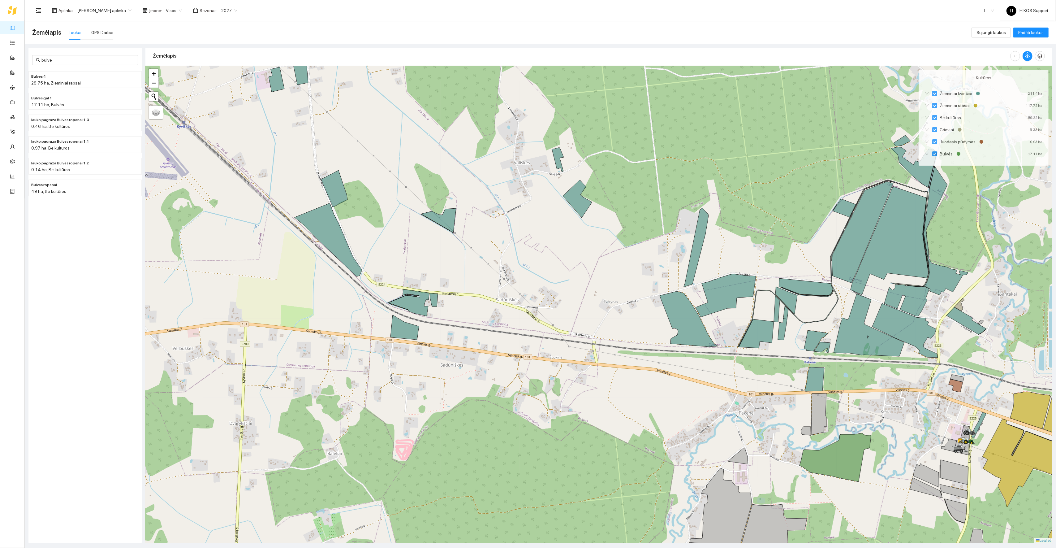
click at [401, 309] on div at bounding box center [598, 304] width 907 height 477
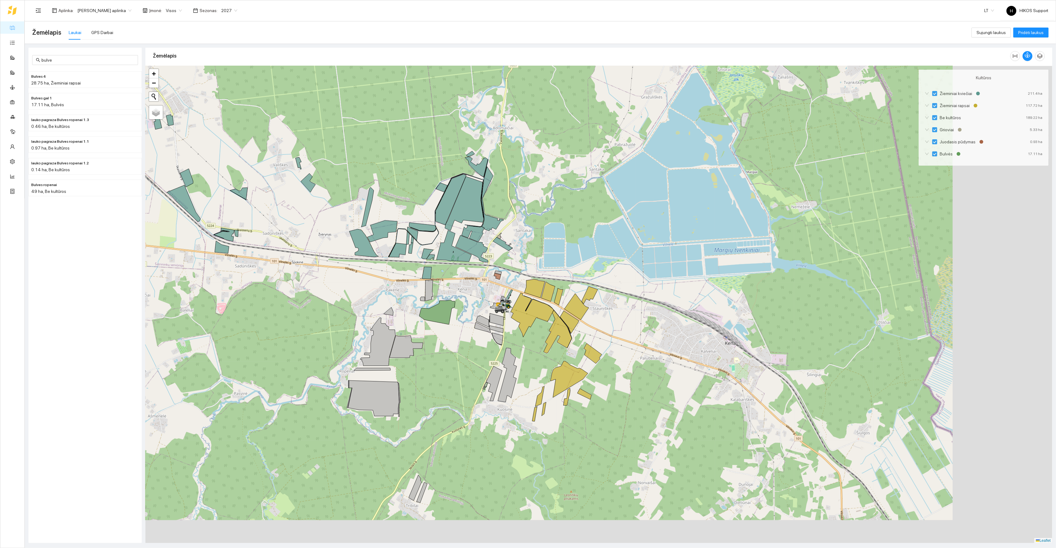
drag, startPoint x: 642, startPoint y: 456, endPoint x: 526, endPoint y: 383, distance: 136.6
click at [526, 383] on div at bounding box center [598, 304] width 907 height 477
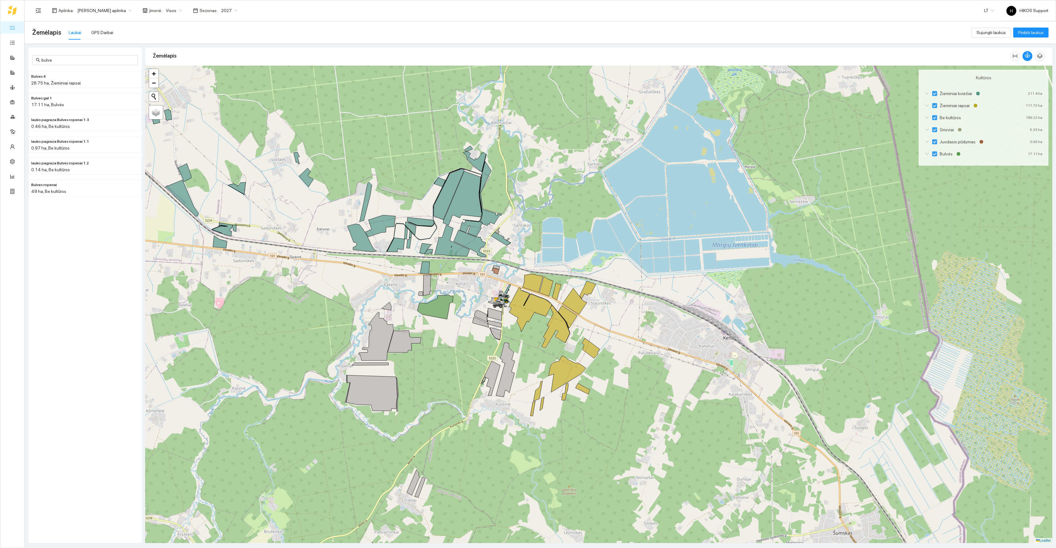
click at [440, 336] on div at bounding box center [598, 304] width 907 height 477
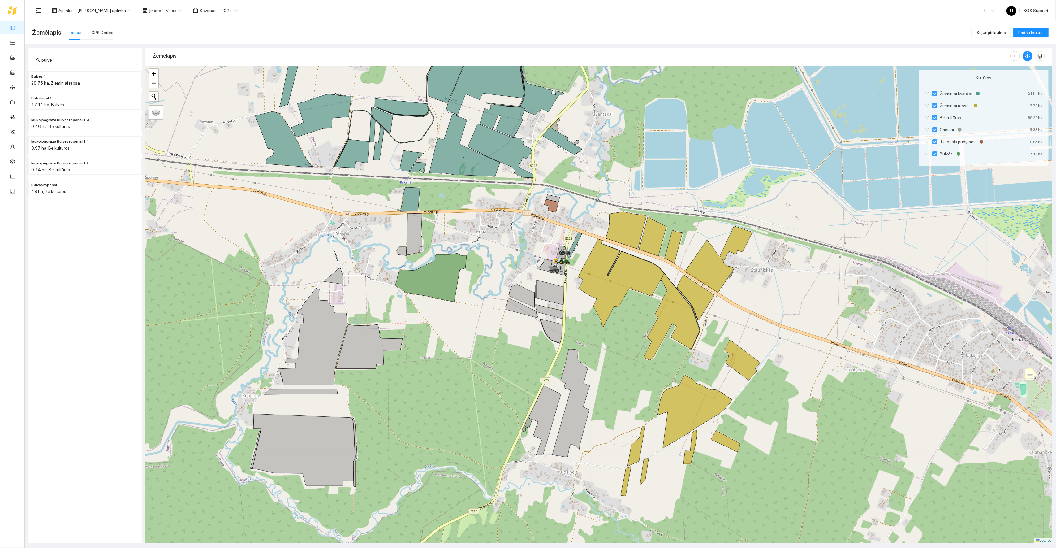
click at [475, 337] on div at bounding box center [598, 304] width 907 height 477
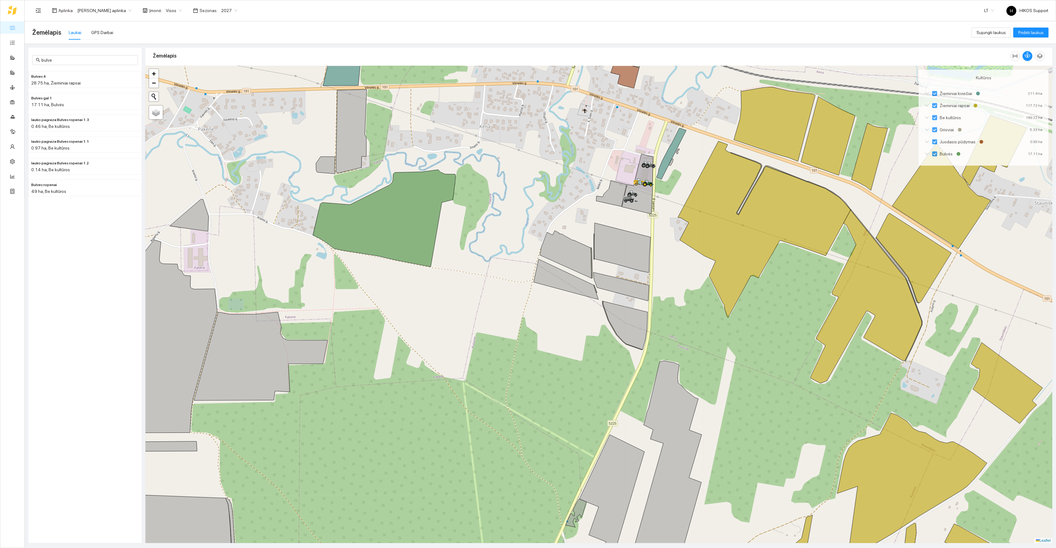
drag, startPoint x: 508, startPoint y: 368, endPoint x: 434, endPoint y: 316, distance: 91.0
click at [434, 316] on div at bounding box center [598, 304] width 907 height 477
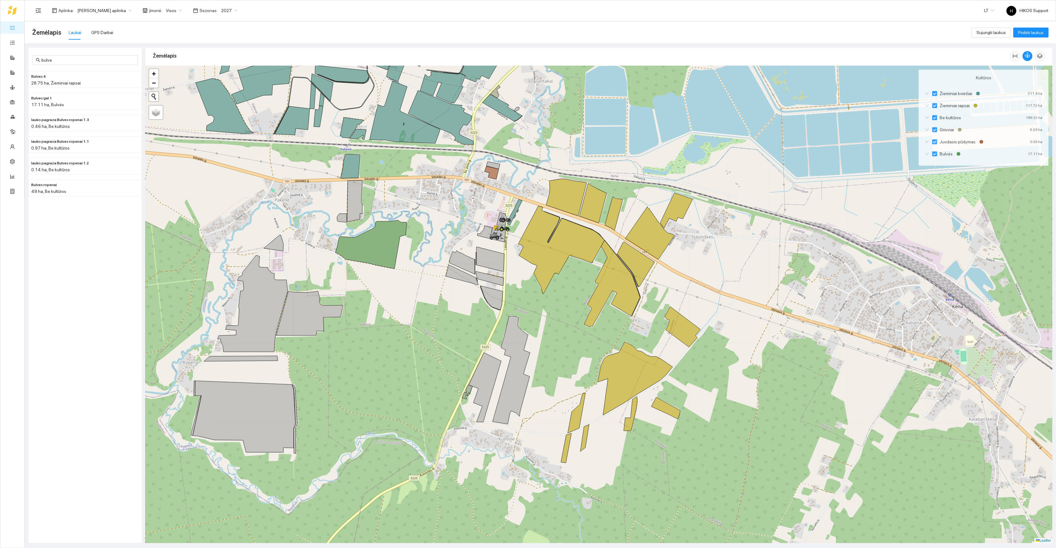
drag, startPoint x: 413, startPoint y: 298, endPoint x: 400, endPoint y: 316, distance: 22.0
click at [400, 316] on div at bounding box center [598, 304] width 907 height 477
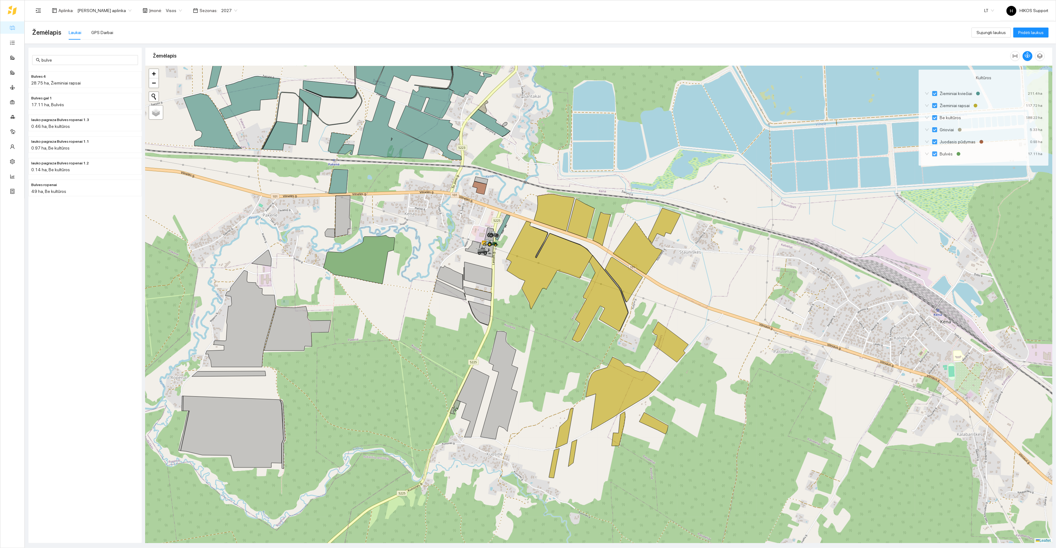
click at [229, 12] on span "2027" at bounding box center [229, 10] width 16 height 9
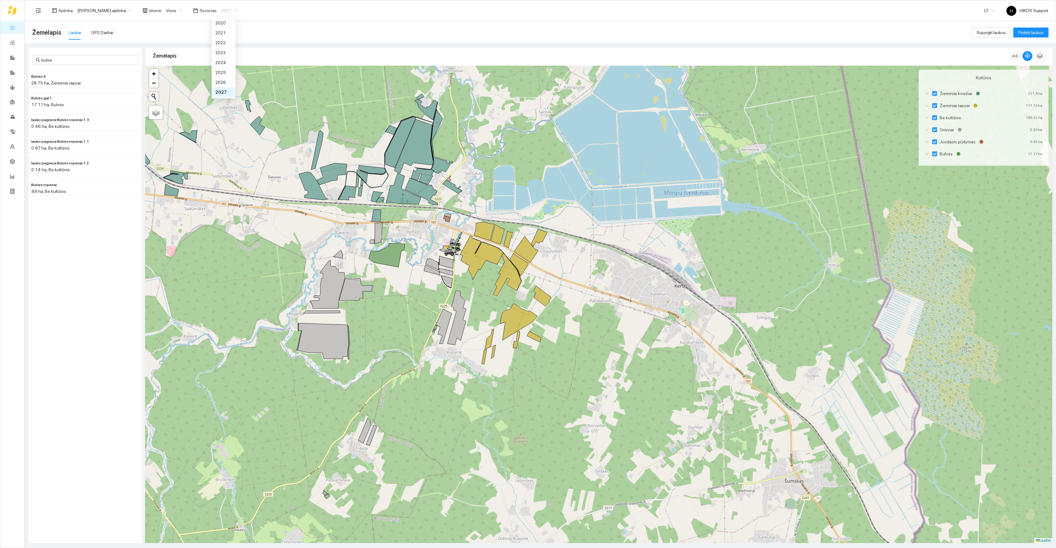
click at [418, 284] on div at bounding box center [598, 304] width 907 height 477
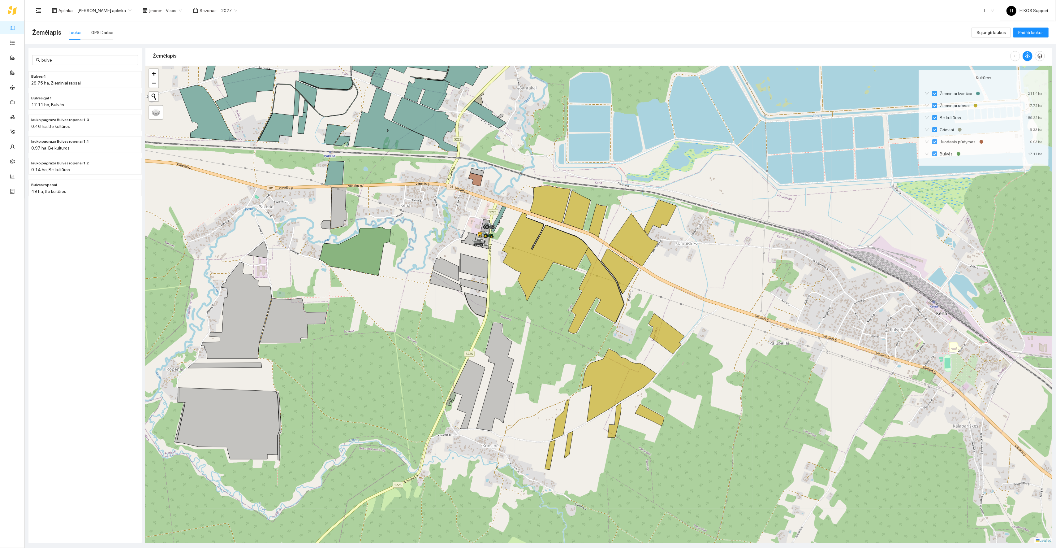
drag, startPoint x: 475, startPoint y: 222, endPoint x: 473, endPoint y: 276, distance: 53.6
click at [475, 254] on div at bounding box center [477, 245] width 4 height 15
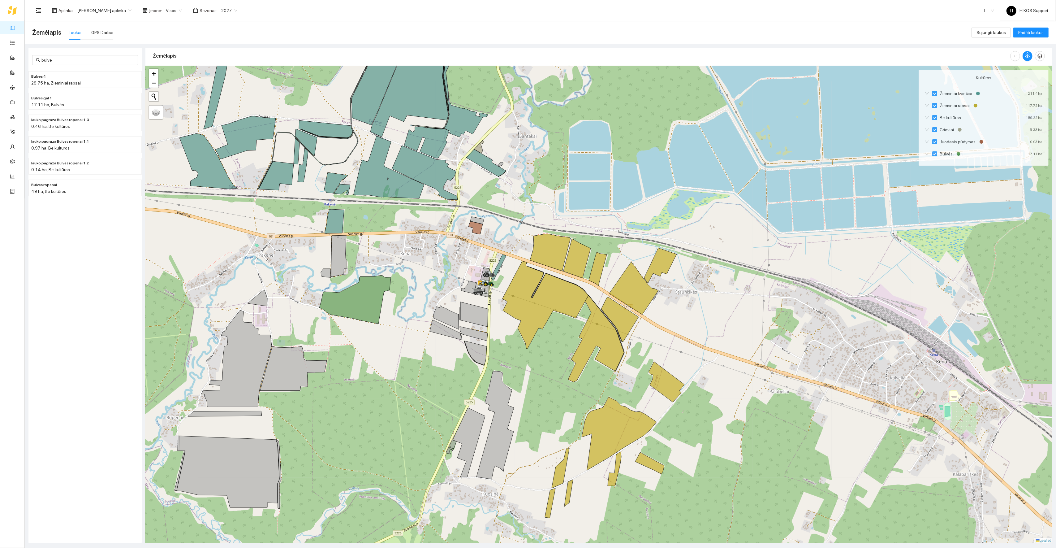
drag, startPoint x: 389, startPoint y: 134, endPoint x: 388, endPoint y: 231, distance: 97.5
click at [388, 198] on icon at bounding box center [389, 167] width 71 height 63
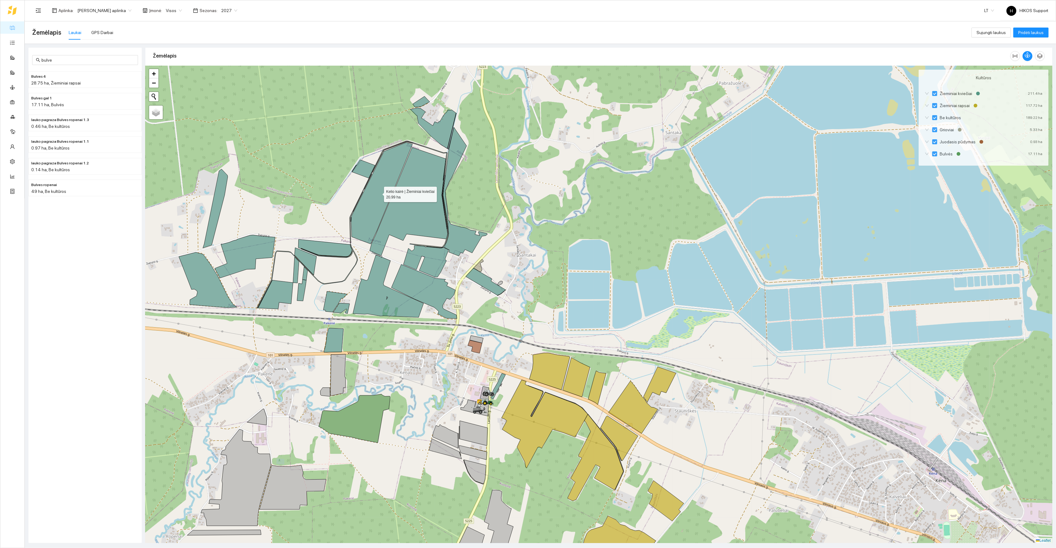
click at [375, 211] on icon at bounding box center [381, 193] width 61 height 102
click at [396, 223] on icon at bounding box center [409, 201] width 78 height 108
click at [375, 212] on icon at bounding box center [381, 193] width 61 height 102
click at [405, 227] on icon at bounding box center [409, 201] width 78 height 108
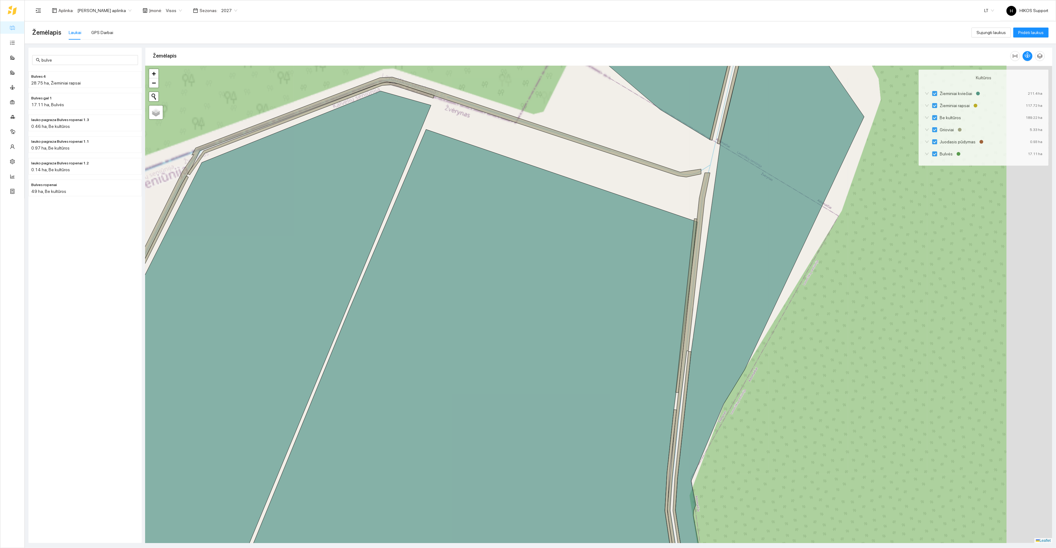
drag, startPoint x: 528, startPoint y: 140, endPoint x: 446, endPoint y: 140, distance: 82.0
click at [446, 140] on div at bounding box center [598, 304] width 907 height 477
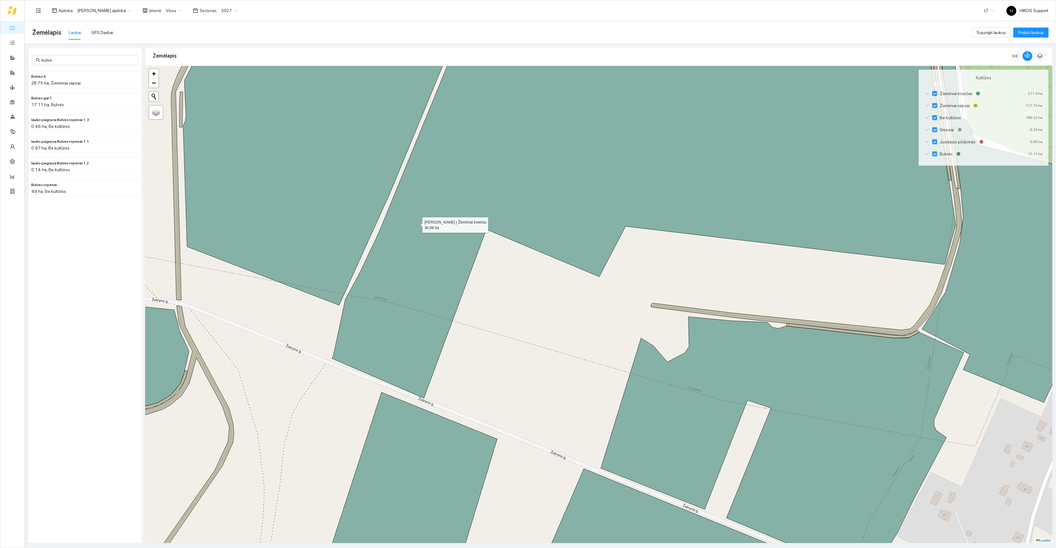
drag, startPoint x: 445, startPoint y: 224, endPoint x: 397, endPoint y: 224, distance: 48.3
click at [397, 224] on icon at bounding box center [644, 208] width 624 height 380
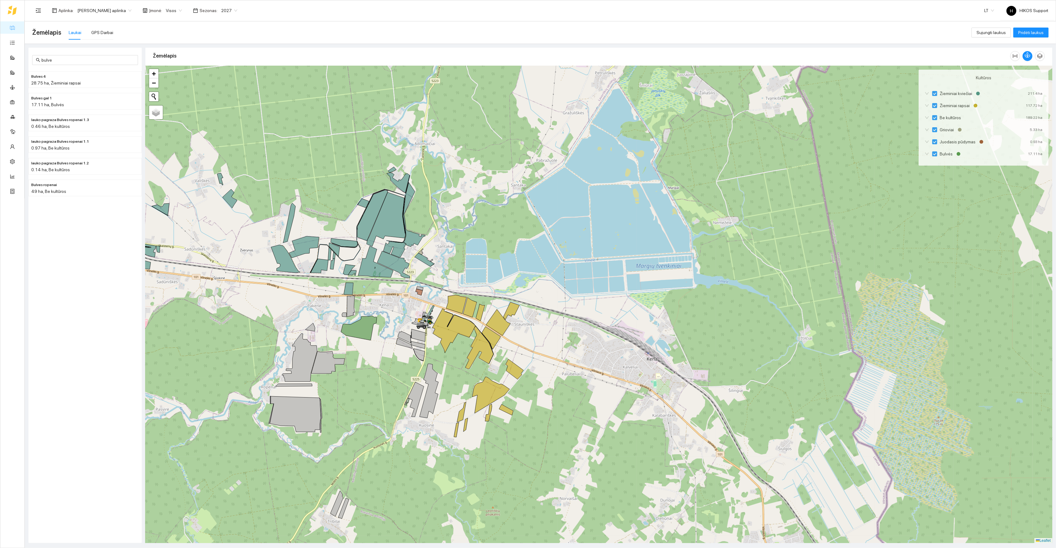
click at [370, 351] on div at bounding box center [598, 304] width 907 height 477
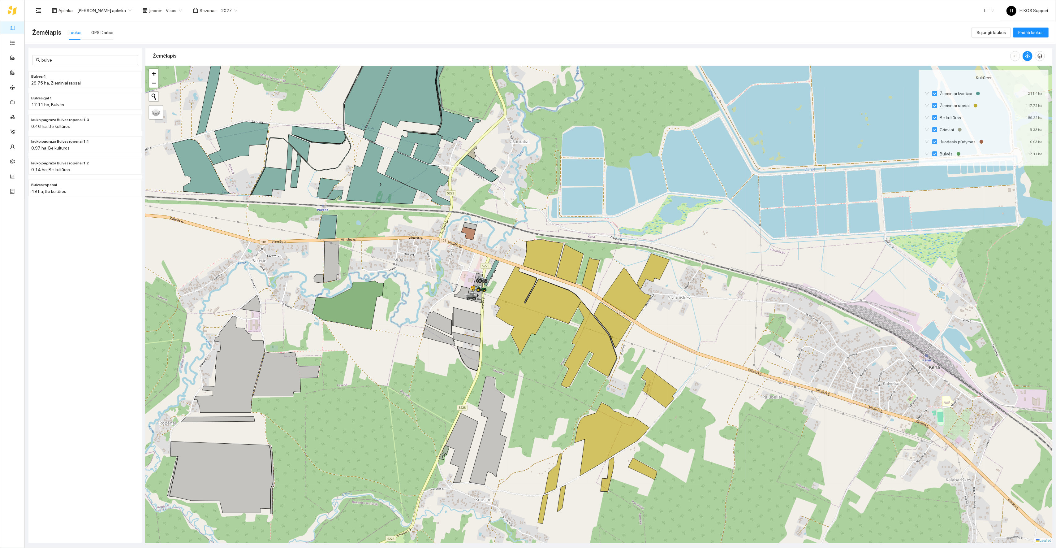
click at [391, 330] on div at bounding box center [598, 304] width 907 height 477
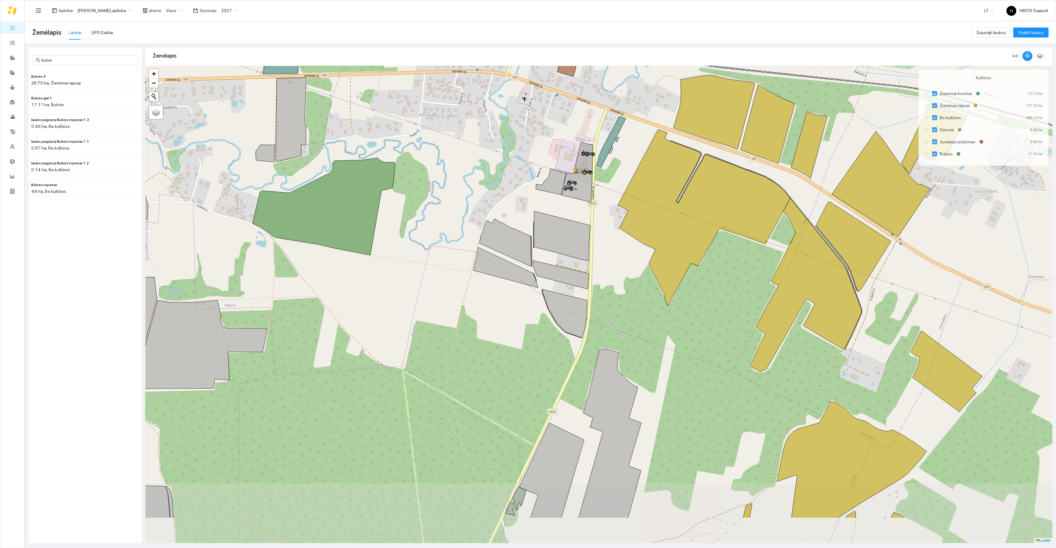
drag, startPoint x: 384, startPoint y: 383, endPoint x: 403, endPoint y: 308, distance: 77.8
click at [403, 308] on div at bounding box center [598, 304] width 907 height 477
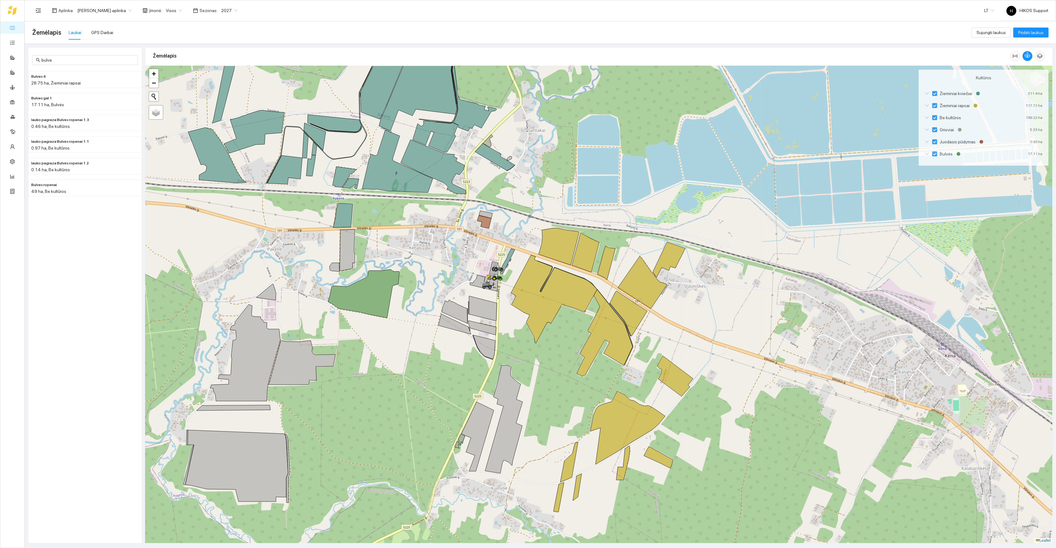
drag, startPoint x: 407, startPoint y: 381, endPoint x: 369, endPoint y: 354, distance: 46.4
click at [369, 354] on div at bounding box center [598, 304] width 907 height 477
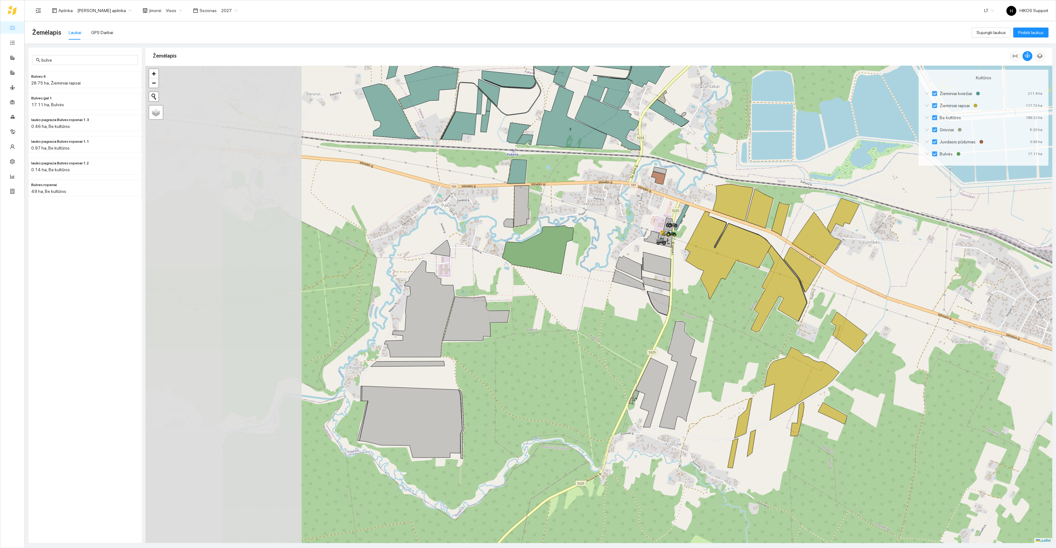
drag, startPoint x: 366, startPoint y: 361, endPoint x: 533, endPoint y: 427, distance: 179.1
click at [533, 427] on div at bounding box center [598, 304] width 907 height 477
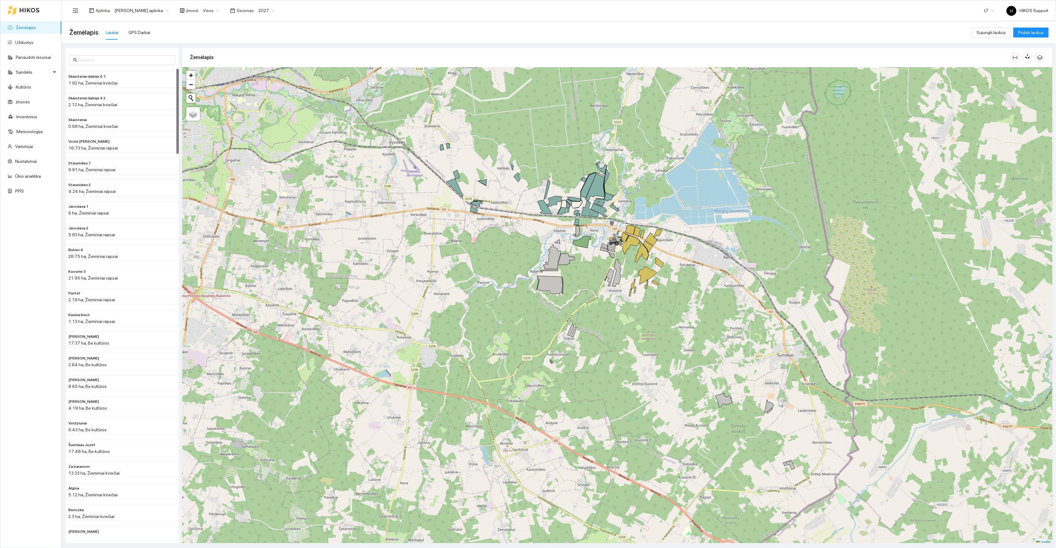
scroll to position [2, 0]
drag, startPoint x: 601, startPoint y: 268, endPoint x: 583, endPoint y: 372, distance: 105.1
click at [583, 372] on div at bounding box center [618, 304] width 870 height 477
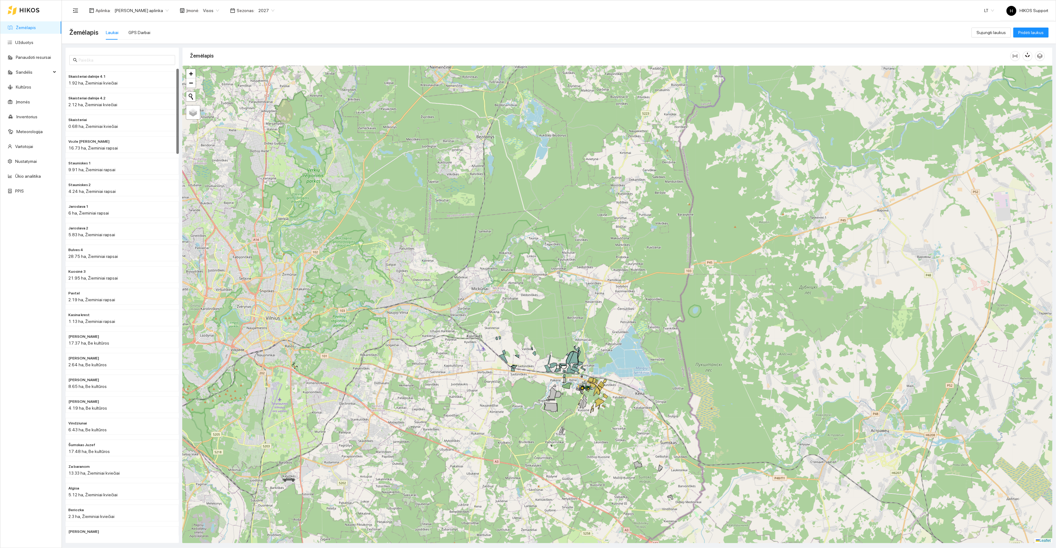
click at [147, 5] on div "Aplinka : [PERSON_NAME] aplinka Įmonė : Visos Sezonas : 2027" at bounding box center [173, 10] width 209 height 12
click at [145, 10] on span "[PERSON_NAME] aplinka" at bounding box center [142, 10] width 54 height 9
click at [140, 42] on div "[PERSON_NAME]" at bounding box center [144, 42] width 60 height 7
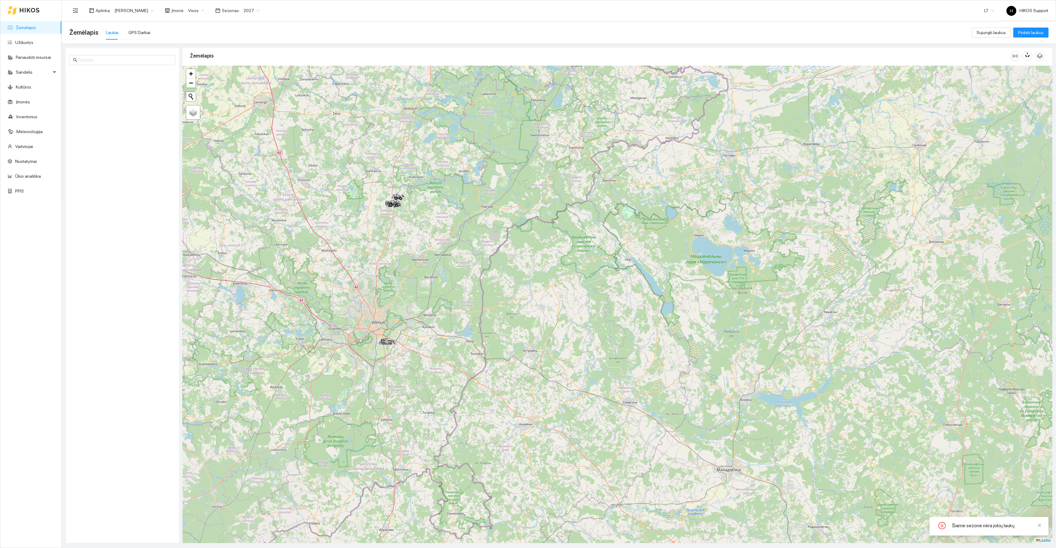
click at [407, 216] on div at bounding box center [618, 304] width 870 height 477
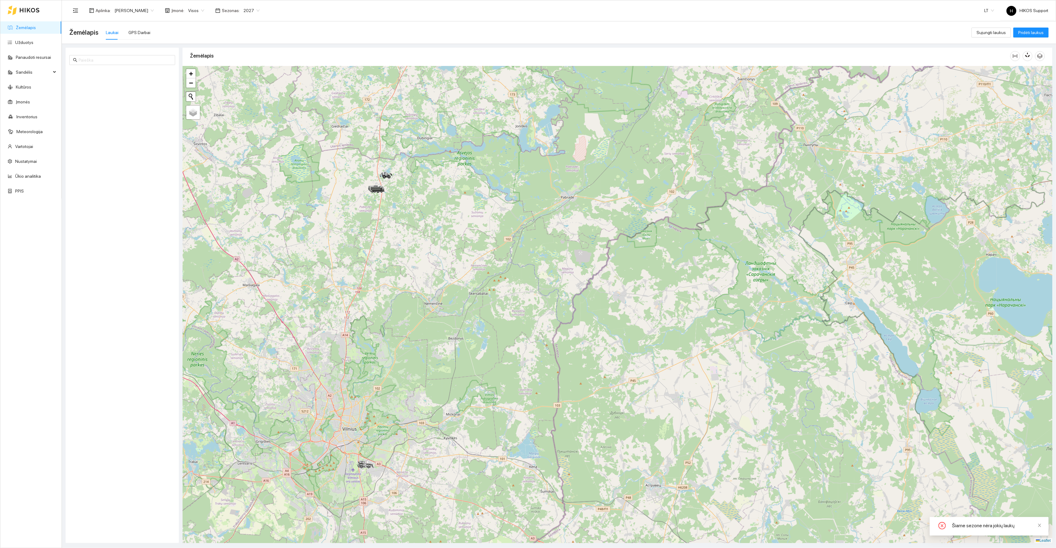
click at [407, 191] on div at bounding box center [618, 304] width 870 height 477
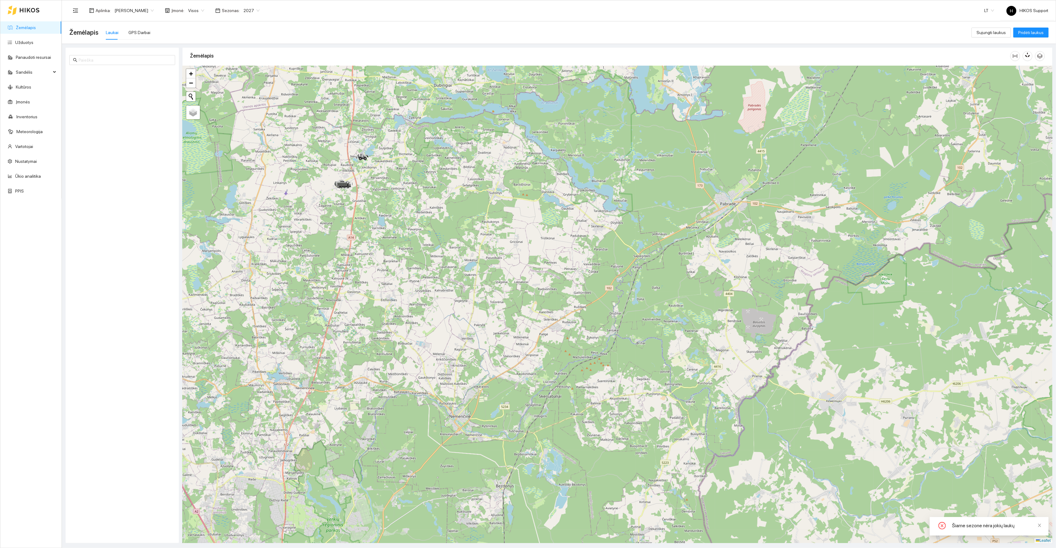
click at [332, 168] on div at bounding box center [618, 304] width 870 height 477
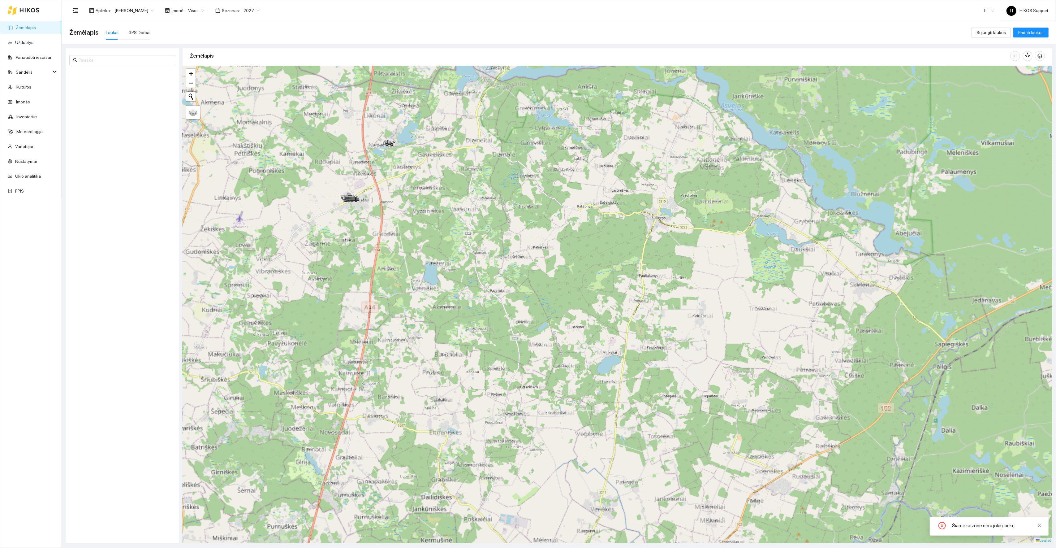
click at [379, 189] on div at bounding box center [618, 304] width 870 height 477
click at [379, 188] on div at bounding box center [618, 304] width 870 height 477
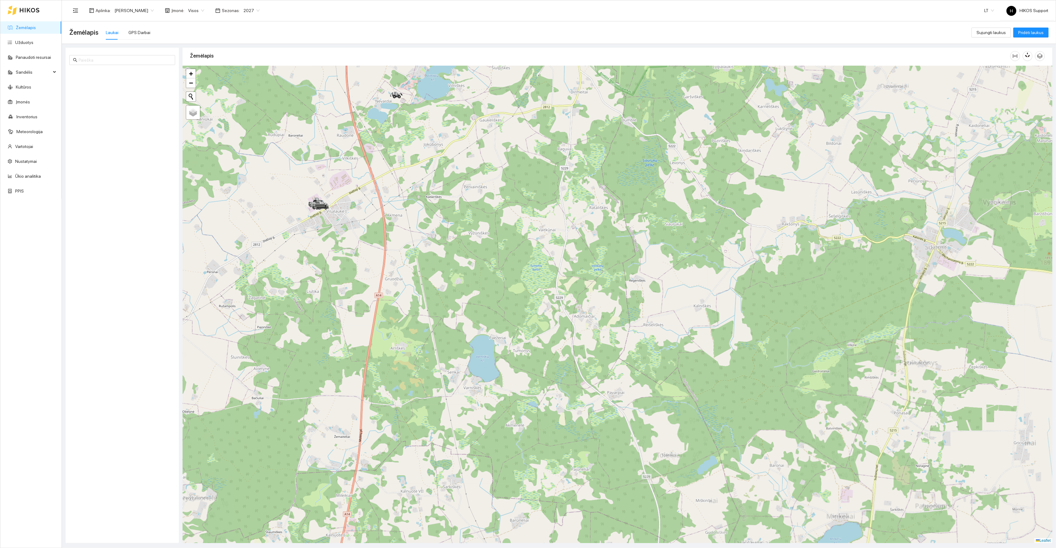
click at [379, 188] on div at bounding box center [618, 304] width 870 height 477
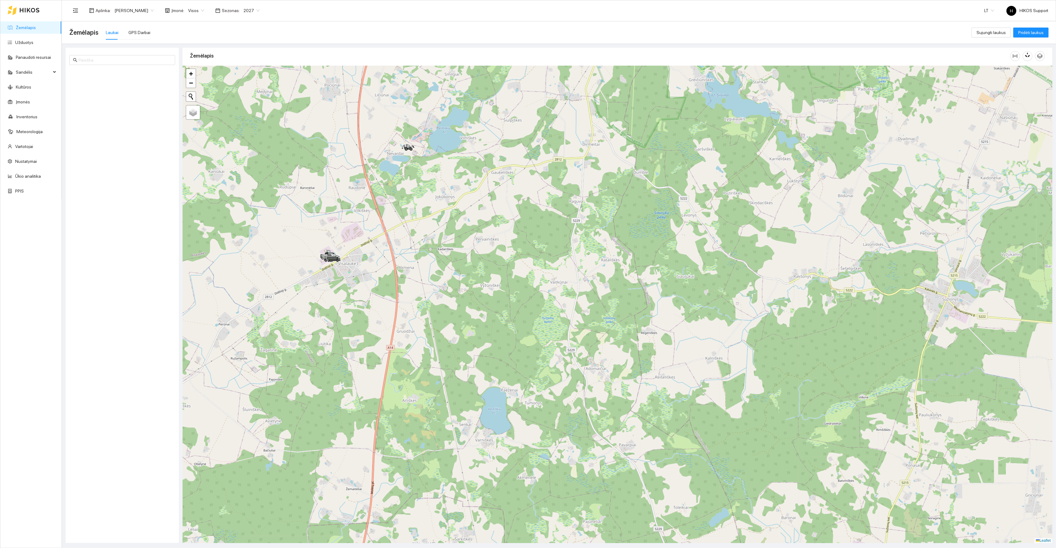
drag, startPoint x: 333, startPoint y: 153, endPoint x: 343, endPoint y: 192, distance: 39.9
click at [343, 192] on div at bounding box center [618, 304] width 870 height 477
click at [387, 187] on div at bounding box center [618, 304] width 870 height 477
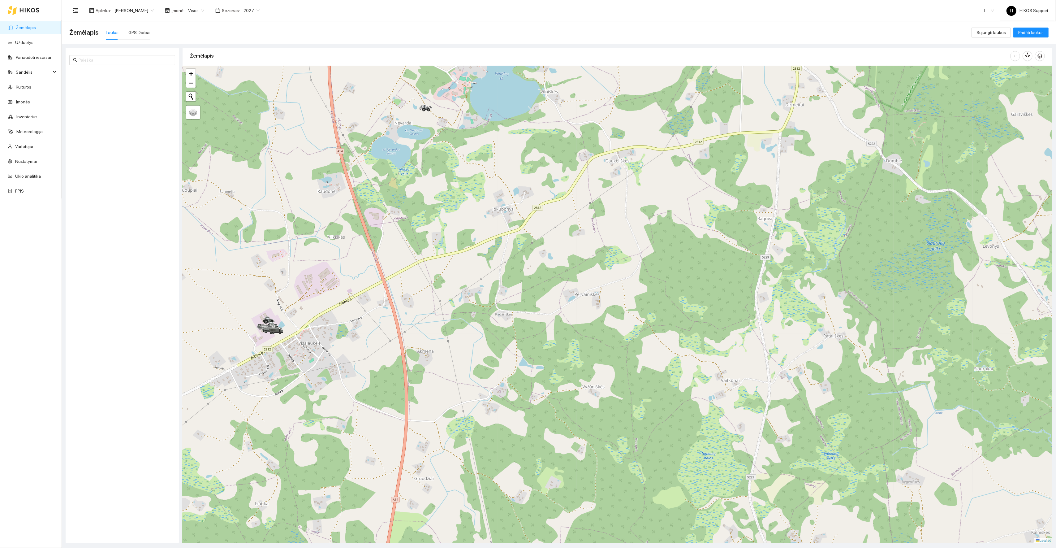
drag, startPoint x: 441, startPoint y: 119, endPoint x: 440, endPoint y: 184, distance: 65.3
click at [440, 184] on div at bounding box center [618, 304] width 870 height 477
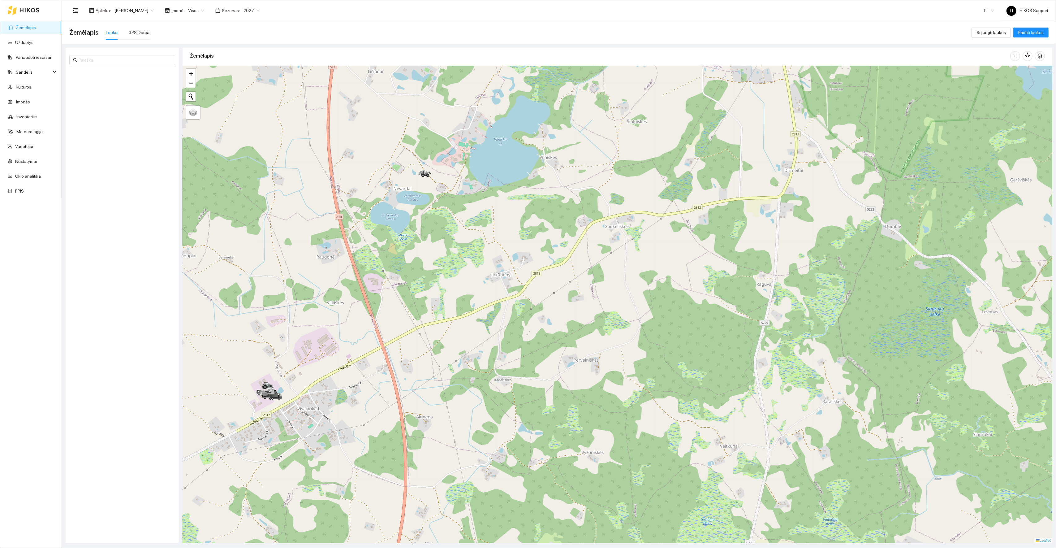
click at [431, 184] on div at bounding box center [618, 304] width 870 height 477
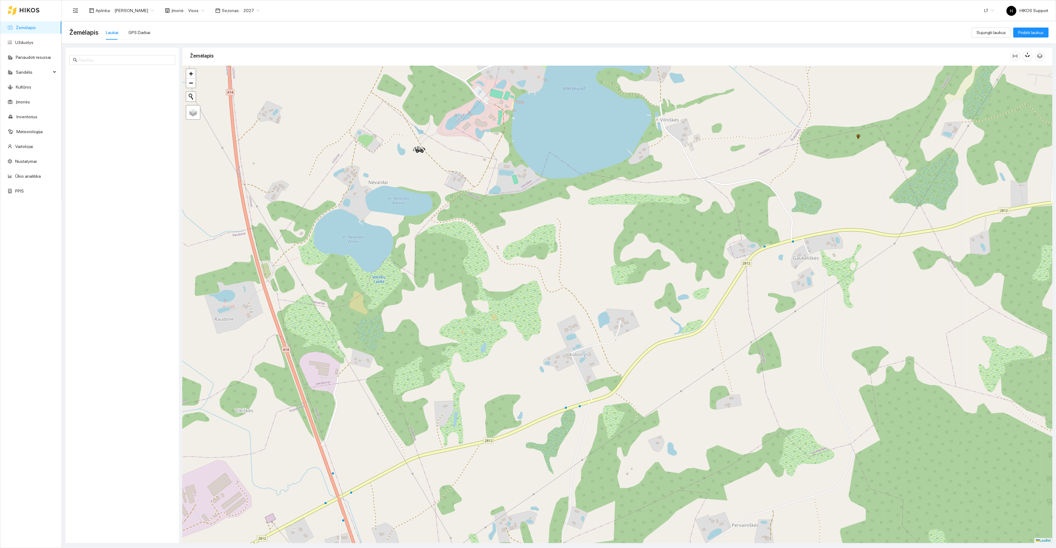
drag, startPoint x: 365, startPoint y: 366, endPoint x: 422, endPoint y: 136, distance: 236.6
click at [422, 136] on div at bounding box center [618, 304] width 870 height 477
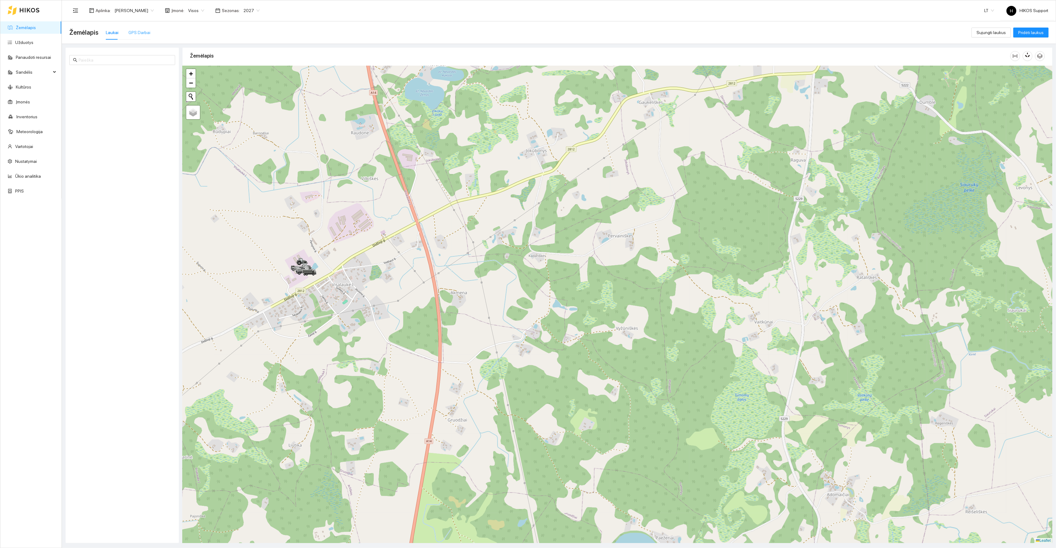
click at [144, 38] on div "GPS Darbai" at bounding box center [139, 32] width 22 height 14
click at [168, 62] on div "Kita 0ha / 0.78km / 29min" at bounding box center [122, 58] width 113 height 20
click at [170, 62] on div "Kita 0ha / 0.78km / 29min" at bounding box center [122, 58] width 113 height 20
click at [181, 29] on input at bounding box center [184, 32] width 35 height 7
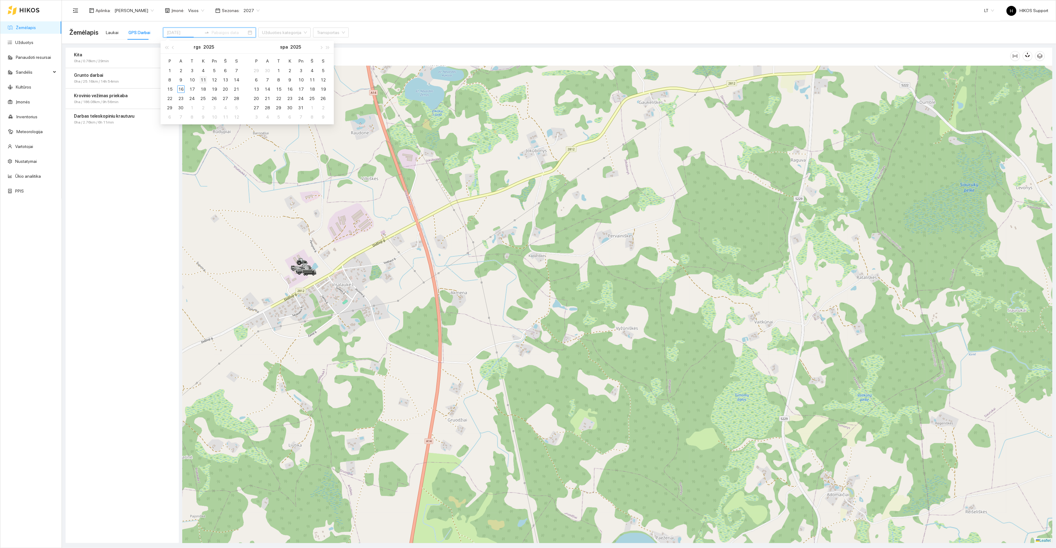
type input "2025-09-11"
click at [204, 79] on div "11" at bounding box center [203, 79] width 7 height 7
type input "2025-09-16"
click at [178, 89] on div "16" at bounding box center [180, 88] width 7 height 7
click at [182, 90] on div "16" at bounding box center [180, 88] width 7 height 7
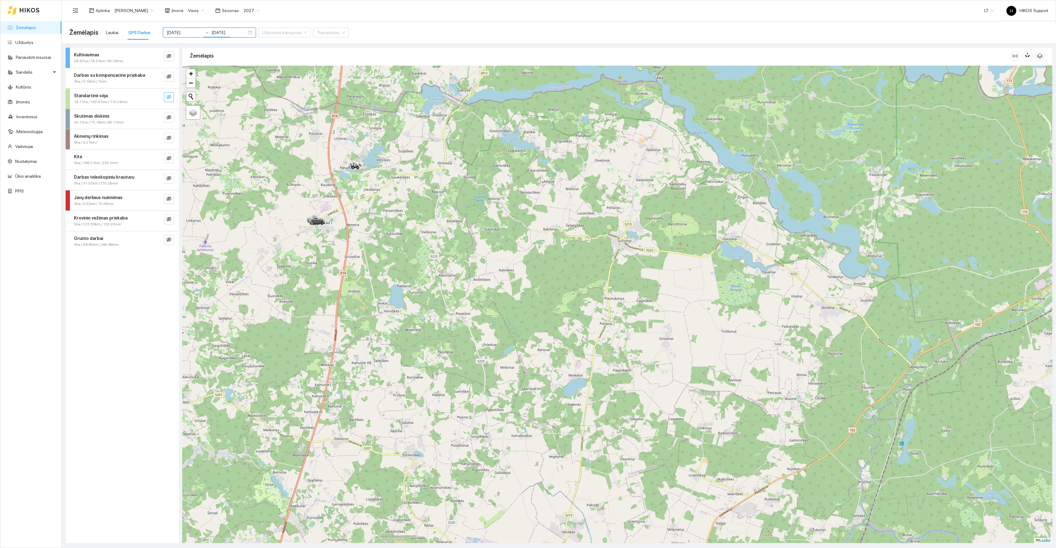
click at [170, 96] on icon "eye-invisible" at bounding box center [168, 97] width 5 height 4
click at [323, 262] on div at bounding box center [618, 304] width 870 height 477
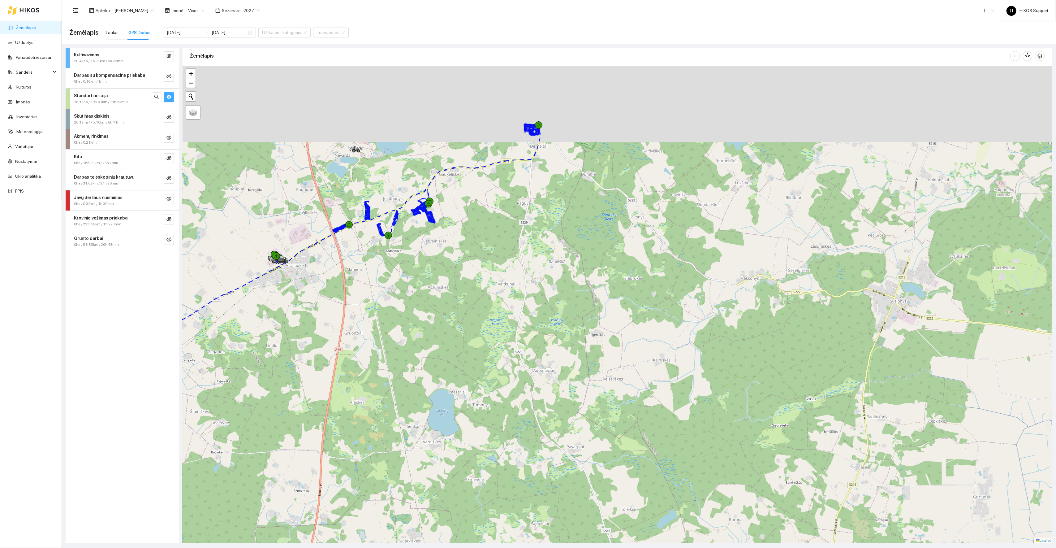
drag, startPoint x: 417, startPoint y: 172, endPoint x: 376, endPoint y: 280, distance: 116.0
click at [376, 280] on div at bounding box center [618, 304] width 870 height 477
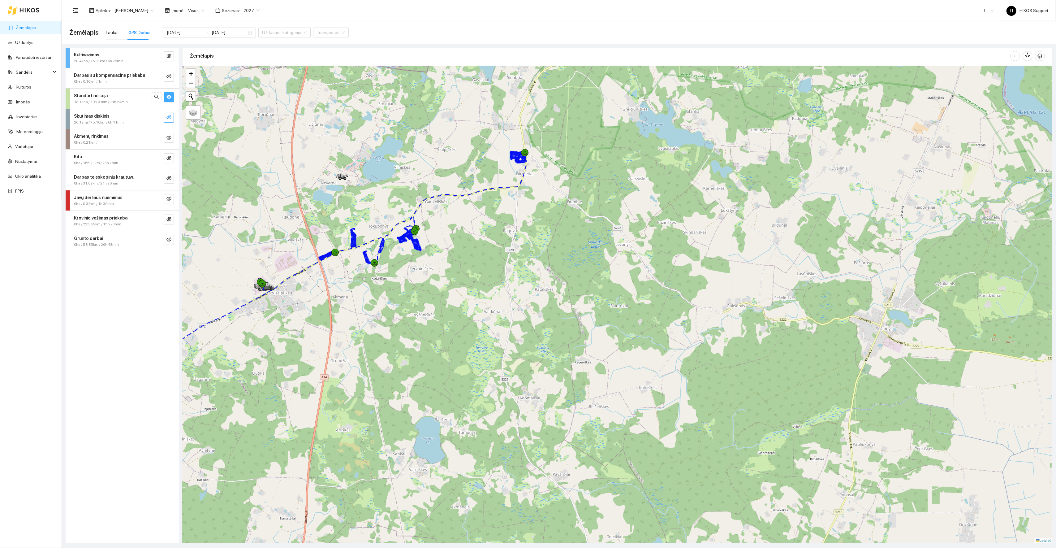
click at [168, 120] on span "eye-invisible" at bounding box center [168, 118] width 5 height 6
click at [170, 73] on button "button" at bounding box center [169, 77] width 10 height 10
click at [171, 58] on icon "eye-invisible" at bounding box center [168, 56] width 5 height 5
click at [170, 139] on icon "eye-invisible" at bounding box center [168, 137] width 5 height 5
click at [171, 161] on span "eye-invisible" at bounding box center [168, 159] width 5 height 6
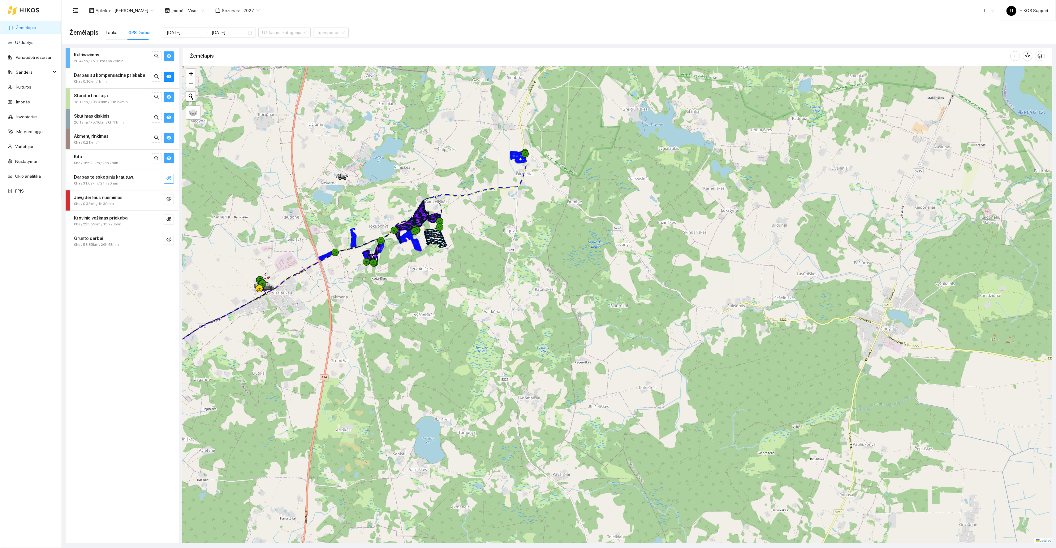
click at [171, 182] on button "button" at bounding box center [169, 179] width 10 height 10
click at [170, 202] on span "eye-invisible" at bounding box center [168, 199] width 5 height 6
click at [170, 220] on icon "eye-invisible" at bounding box center [168, 219] width 5 height 5
click at [170, 240] on icon "eye-invisible" at bounding box center [168, 239] width 5 height 5
